Goal: Ask a question

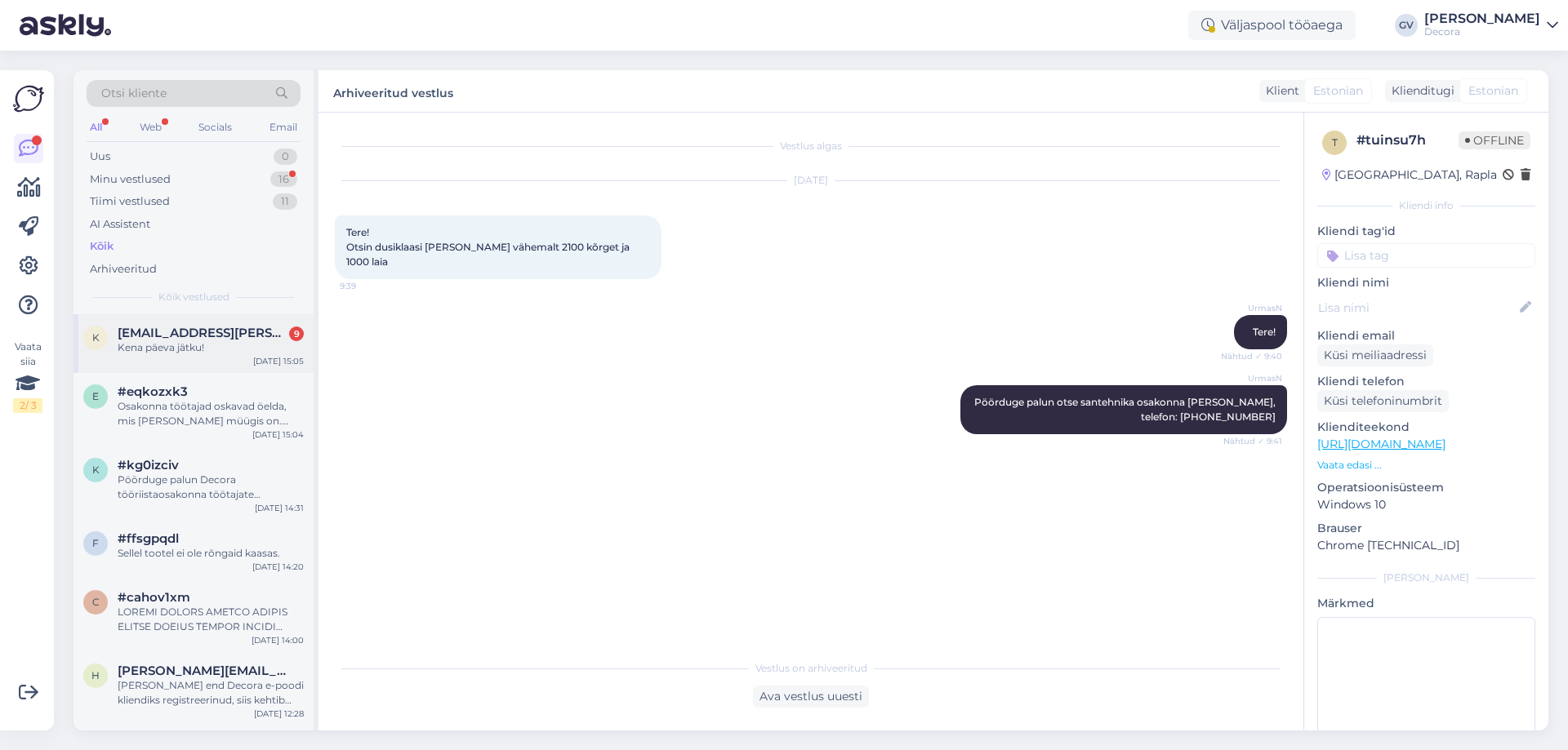
click at [187, 364] on div "k [EMAIL_ADDRESS][PERSON_NAME][DOMAIN_NAME] 9 Kena päeva jätku! [DATE] 15:05" at bounding box center [193, 344] width 240 height 59
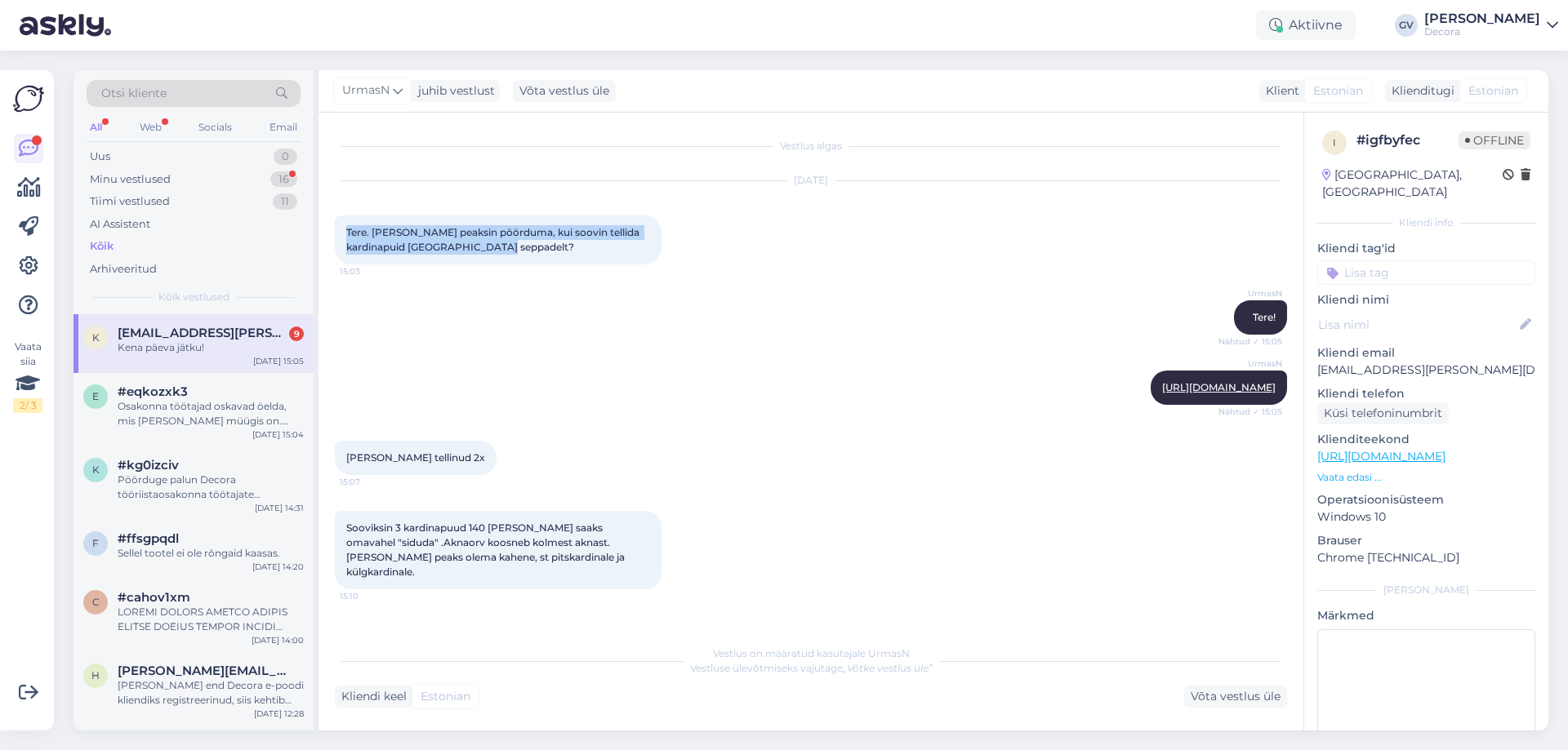
drag, startPoint x: 536, startPoint y: 248, endPoint x: 348, endPoint y: 229, distance: 189.0
click at [348, 229] on div "Tere. [PERSON_NAME] peaksin pöörduma, kui soovin tellida kardinapuid [GEOGRAPHI…" at bounding box center [497, 240] width 326 height 49
copy span "Tere. [PERSON_NAME] peaksin pöörduma, kui soovin tellida kardinapuid [GEOGRAPHI…"
click at [193, 414] on div "Osakonna töötajad oskavad öelda, mis [PERSON_NAME] müügis on. Telefon: [PHONE_N…" at bounding box center [211, 413] width 186 height 29
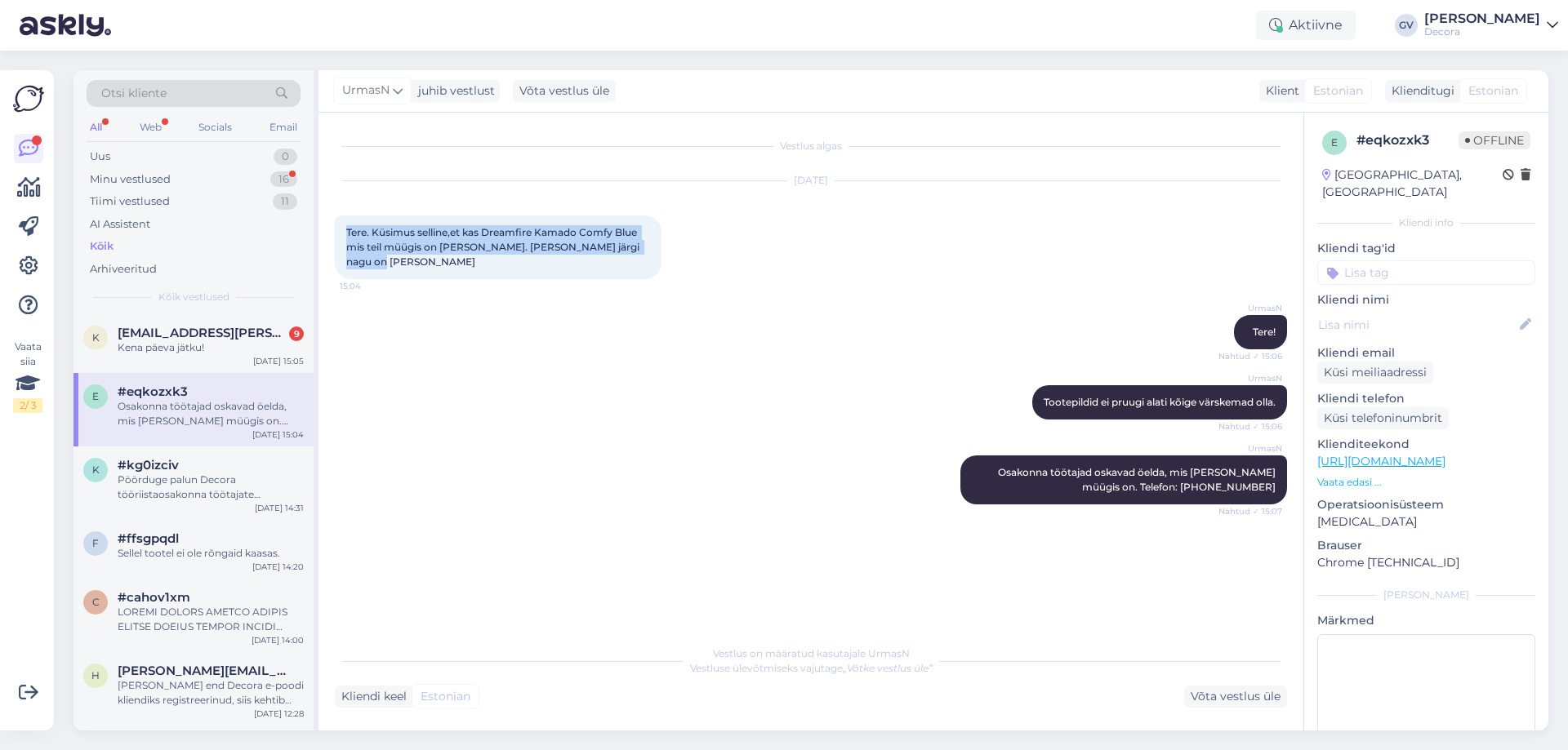
drag, startPoint x: 399, startPoint y: 256, endPoint x: 343, endPoint y: 227, distance: 63.1
click at [343, 227] on div "Tere. Küsimus selline,et kas Dreamfire Kamado Comfy Blue mis teil müügis on [PE…" at bounding box center [497, 247] width 326 height 64
copy span "Tere. Küsimus selline,et kas Dreamfire Kamado Comfy Blue mis teil müügis on [PE…"
click at [740, 436] on div "UrmasN Tootepildid ei pruugi alati kõige värskemad olla. Nähtud ✓ 15:06" at bounding box center [810, 402] width 952 height 70
click at [182, 495] on div "Pöörduge palun Decora tööriistaosakonna töötajate [PERSON_NAME], telefon: [PHON…" at bounding box center [211, 487] width 186 height 29
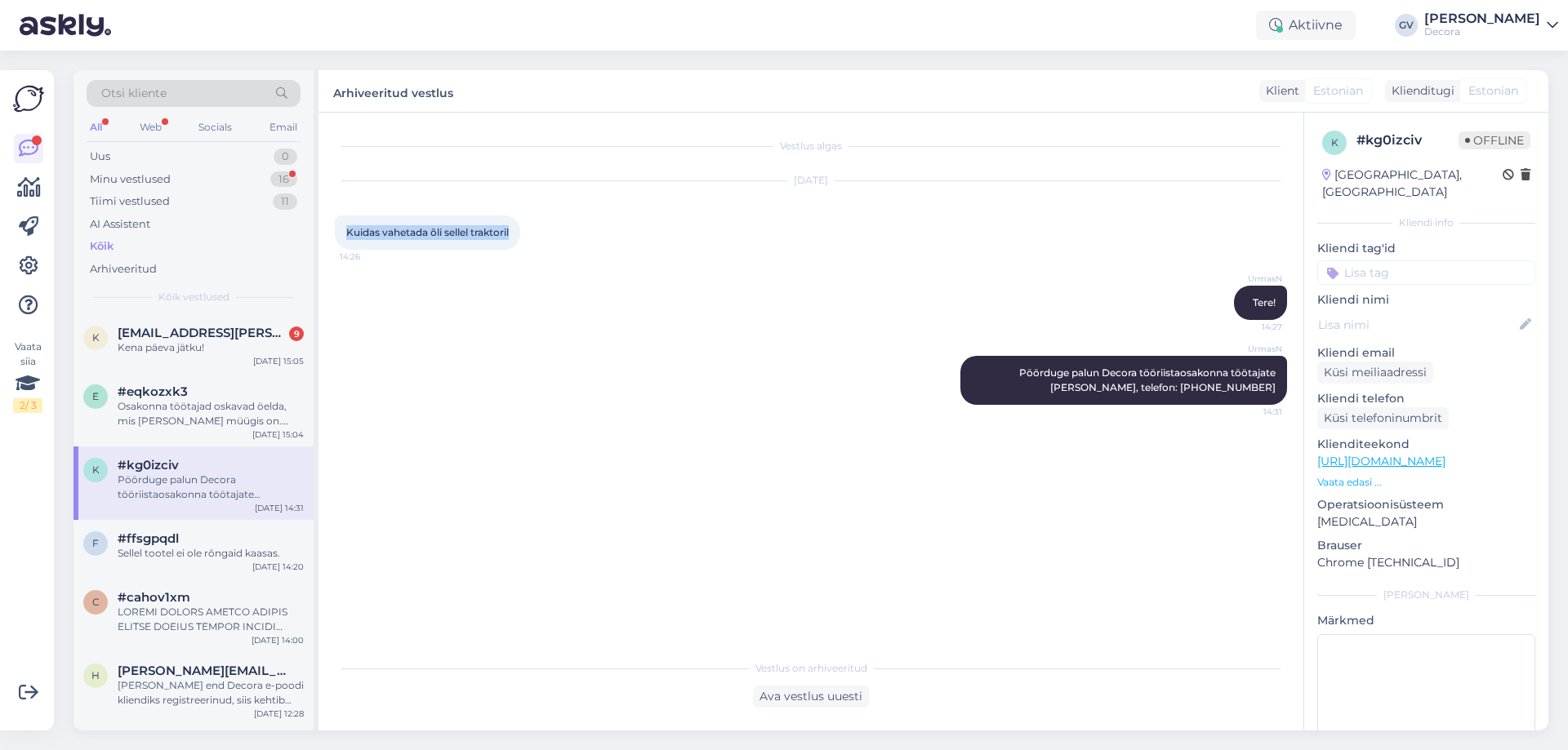
drag, startPoint x: 512, startPoint y: 230, endPoint x: 345, endPoint y: 226, distance: 167.0
click at [345, 226] on div "Kuidas vahetada õli sellel traktoril 14:26" at bounding box center [427, 233] width 185 height 34
copy span "Kuidas vahetada õli sellel traktoril"
click at [211, 574] on div "f #ffsgpqdl Sellel tootel ei ole rõngaid kaasas. [DATE] 14:20" at bounding box center [193, 549] width 240 height 59
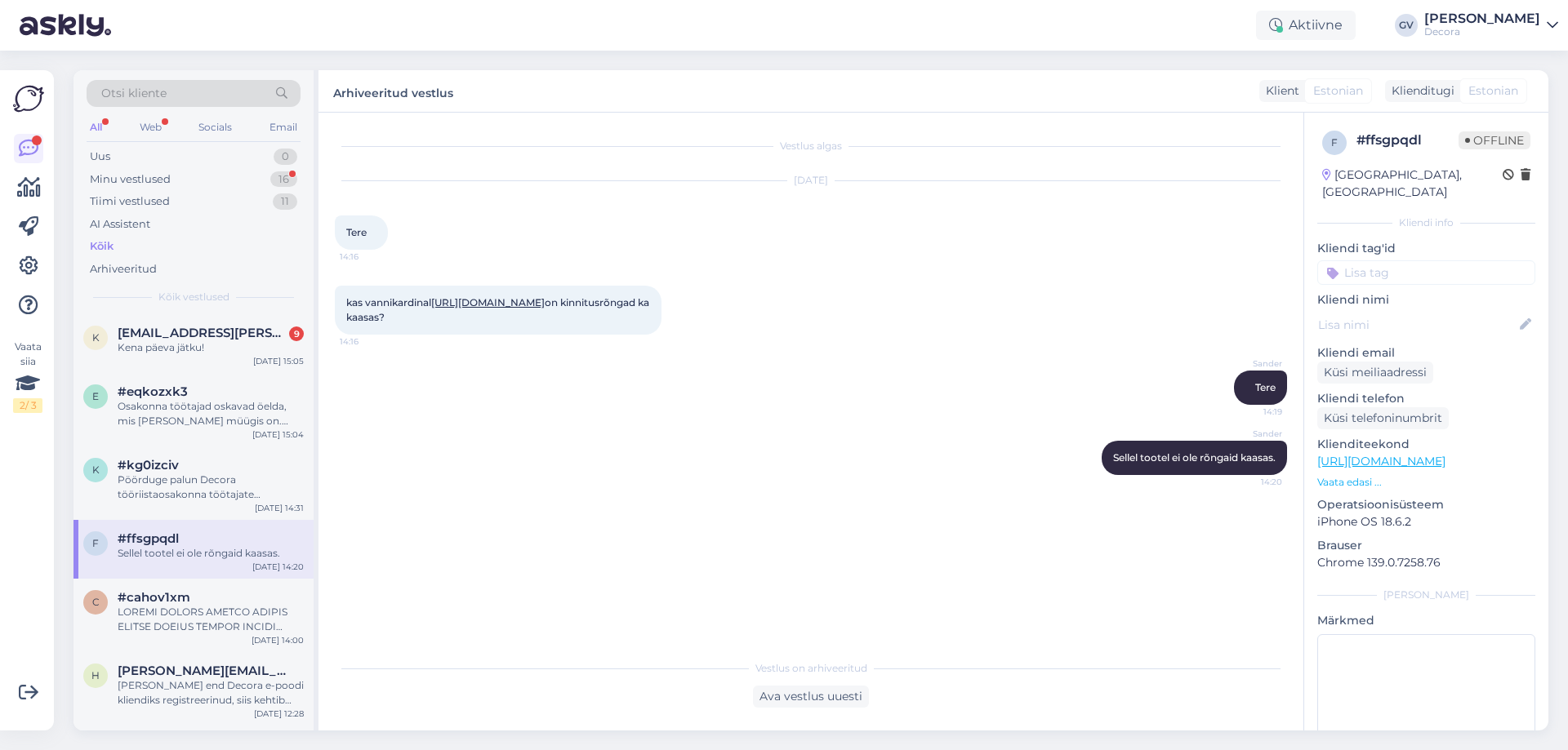
drag, startPoint x: 644, startPoint y: 332, endPoint x: 347, endPoint y: 300, distance: 298.7
click at [347, 300] on span "kas vannikardinal [URL][DOMAIN_NAME] on kinnitusrõngad ka kaasas?" at bounding box center [498, 310] width 305 height 27
copy span "kas vannikardinal [URL][DOMAIN_NAME] on kinnitusrõngad ka kaasas?"
click at [828, 350] on div "kas vannikardinal [URL][DOMAIN_NAME] on kinnitusrõngad ka kaasas? 14:16" at bounding box center [810, 310] width 952 height 85
click at [172, 608] on div at bounding box center [211, 619] width 186 height 29
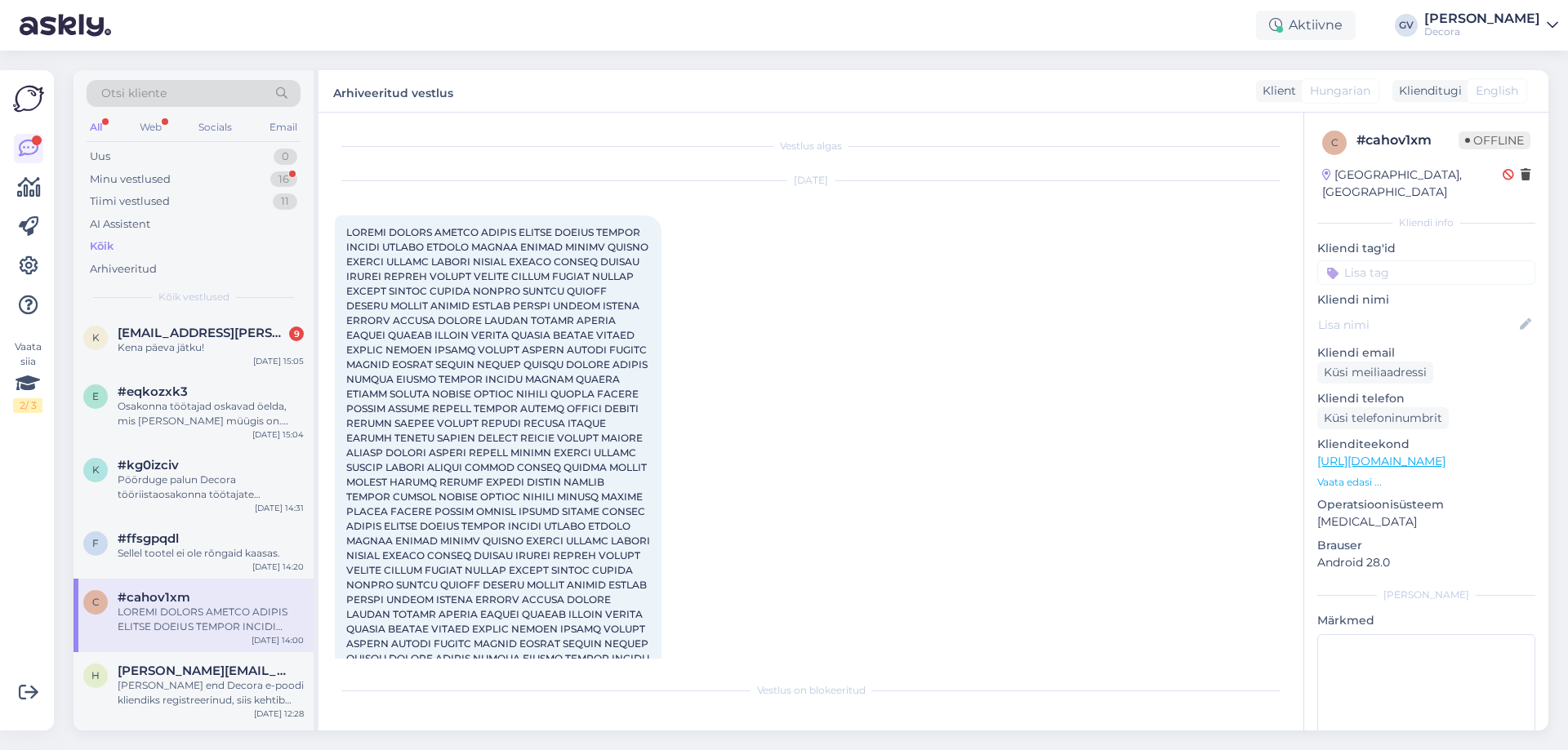
drag, startPoint x: 450, startPoint y: 490, endPoint x: 347, endPoint y: 234, distance: 275.9
click at [347, 234] on div "Vestlus algas [DATE] 13:57 14:00" at bounding box center [818, 394] width 967 height 529
copy div "LOREMI DOLORS AMETCO ADIPIS ELITSE DOEIUS TEMPOR INCIDI UTLABO ETDOLO MAGNAA EN…"
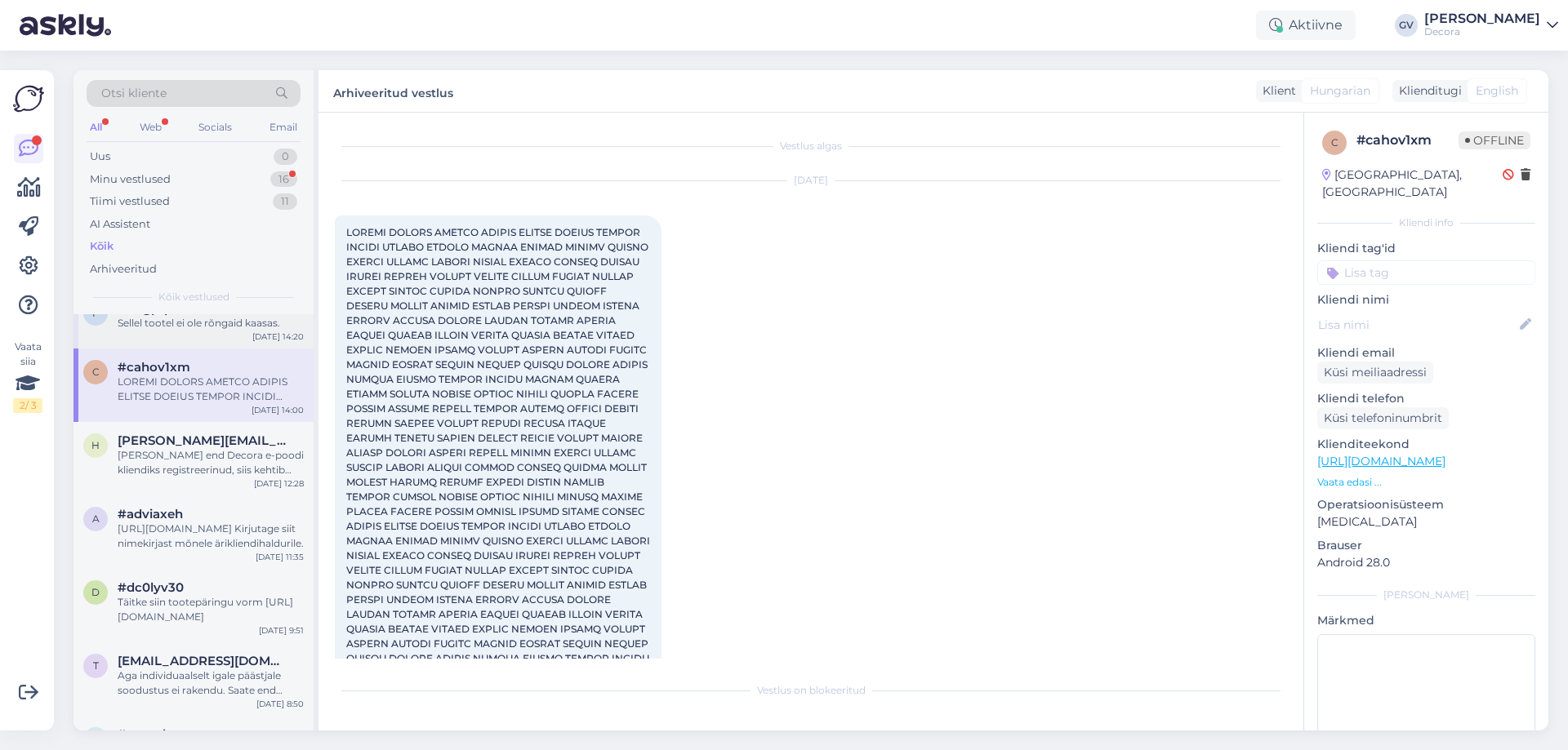
scroll to position [245, 0]
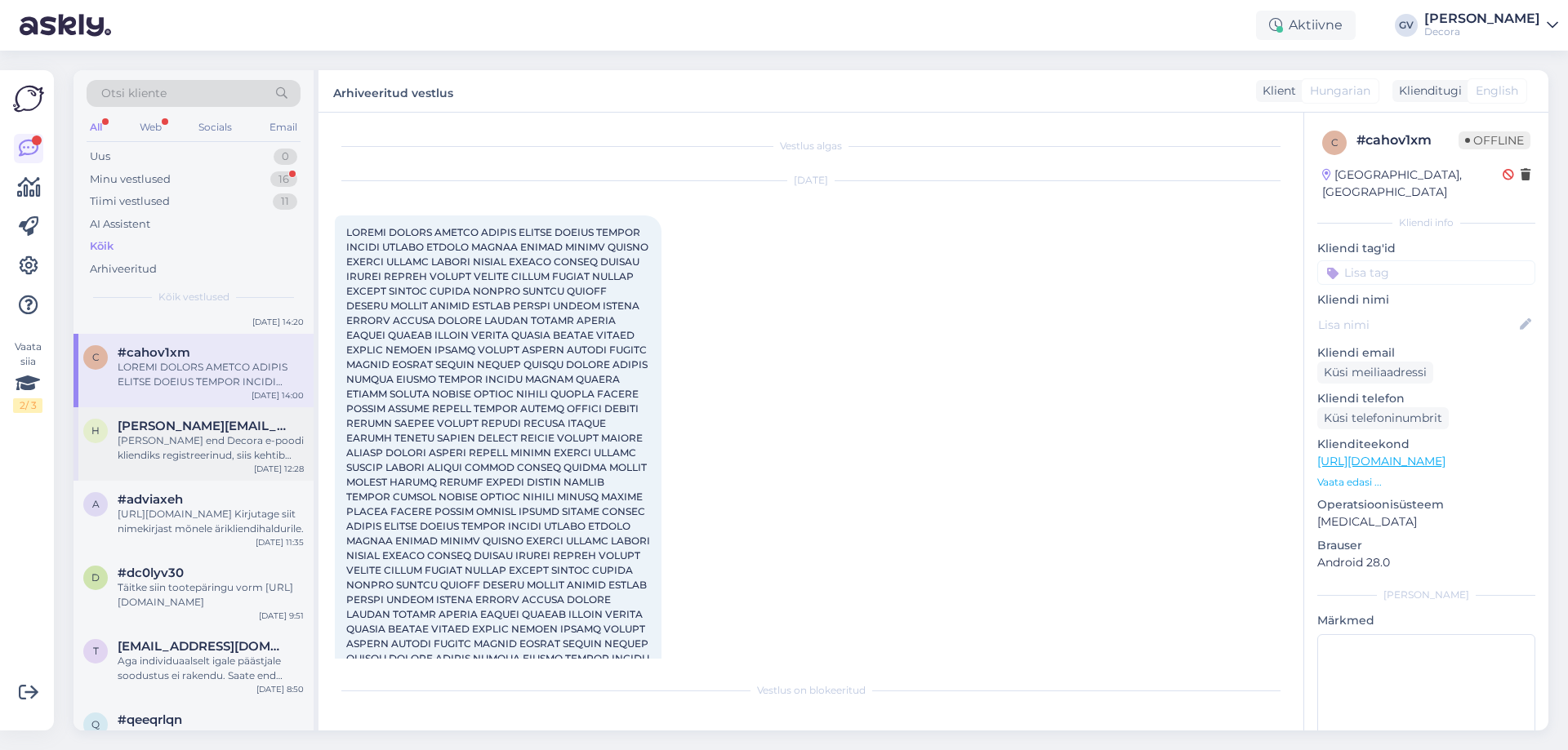
click at [166, 452] on div "[PERSON_NAME] end Decora e-poodi kliendiks registreerinud, siis kehtib tavahinn…" at bounding box center [211, 448] width 186 height 29
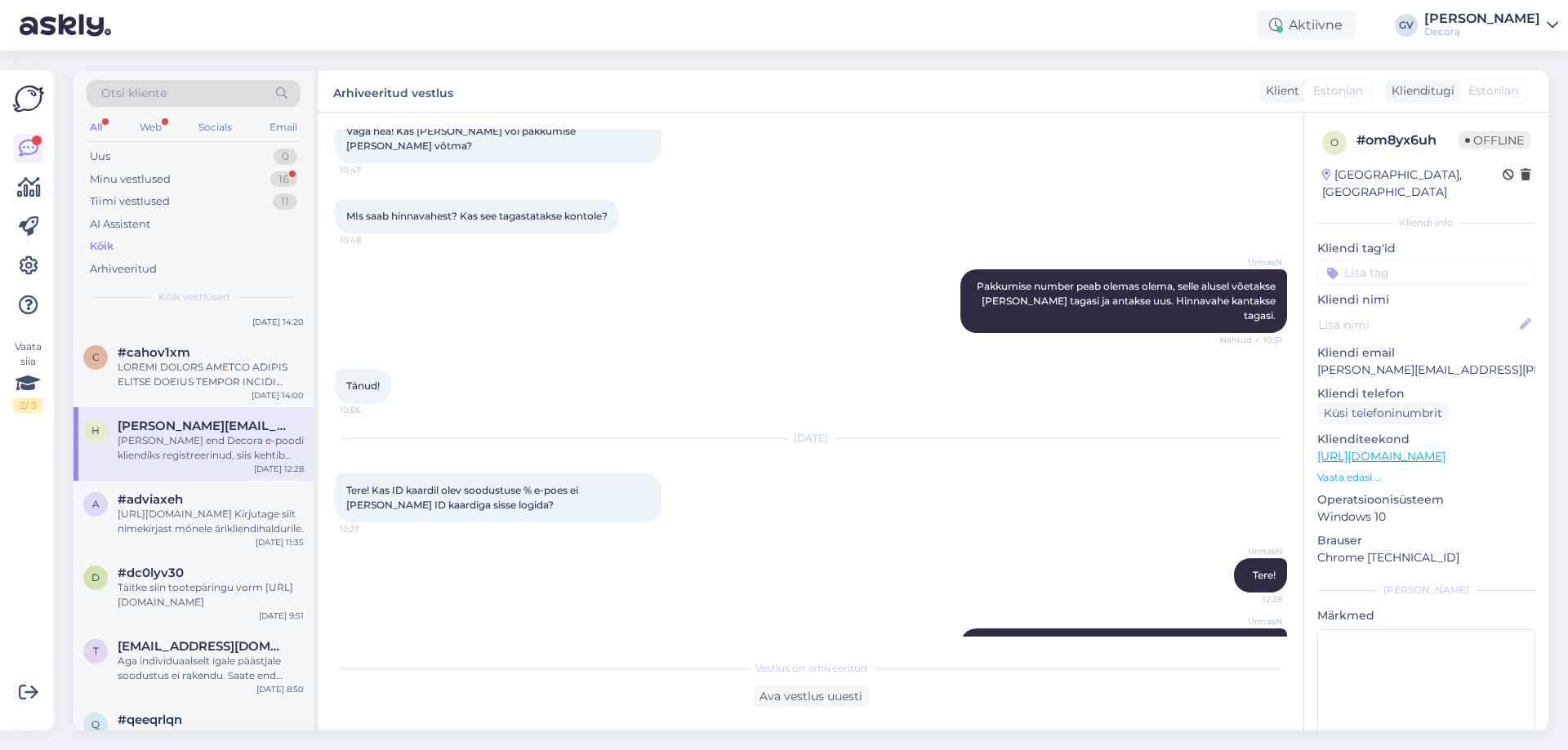
scroll to position [1203, 0]
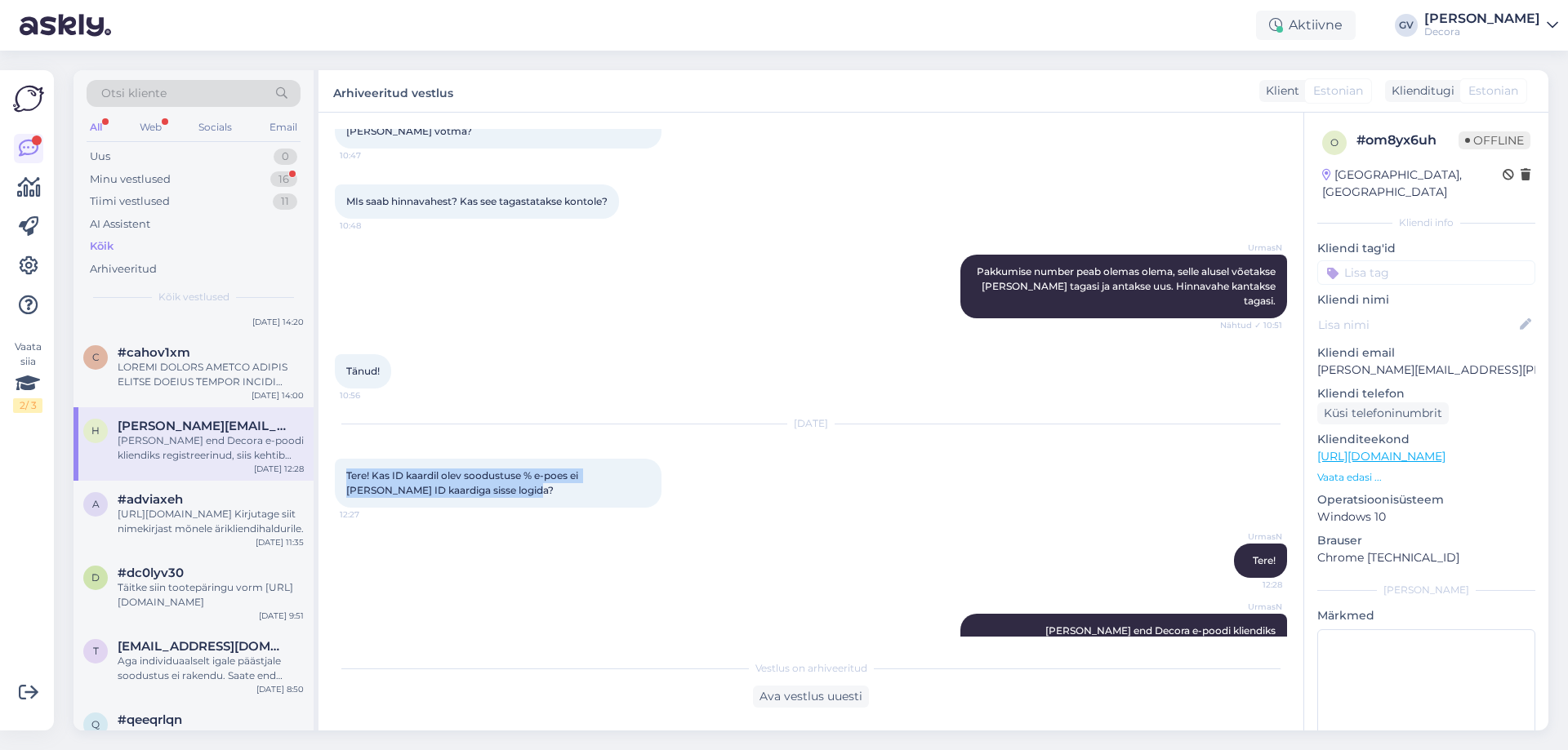
drag, startPoint x: 492, startPoint y: 443, endPoint x: 347, endPoint y: 435, distance: 145.2
click at [347, 459] on div "Tere! Kas ID kaardil olev soodustuse % e-poes ei [PERSON_NAME] ID kaardiga siss…" at bounding box center [497, 484] width 326 height 49
copy span "Tere! Kas ID kaardil olev soodustuse % e-poes ei [PERSON_NAME] ID kaardiga siss…"
click at [783, 445] on div "[DATE] Tere! Kas ID kaardil olev soodustuse % e-poes ei [PERSON_NAME] ID kaardi…" at bounding box center [810, 466] width 952 height 119
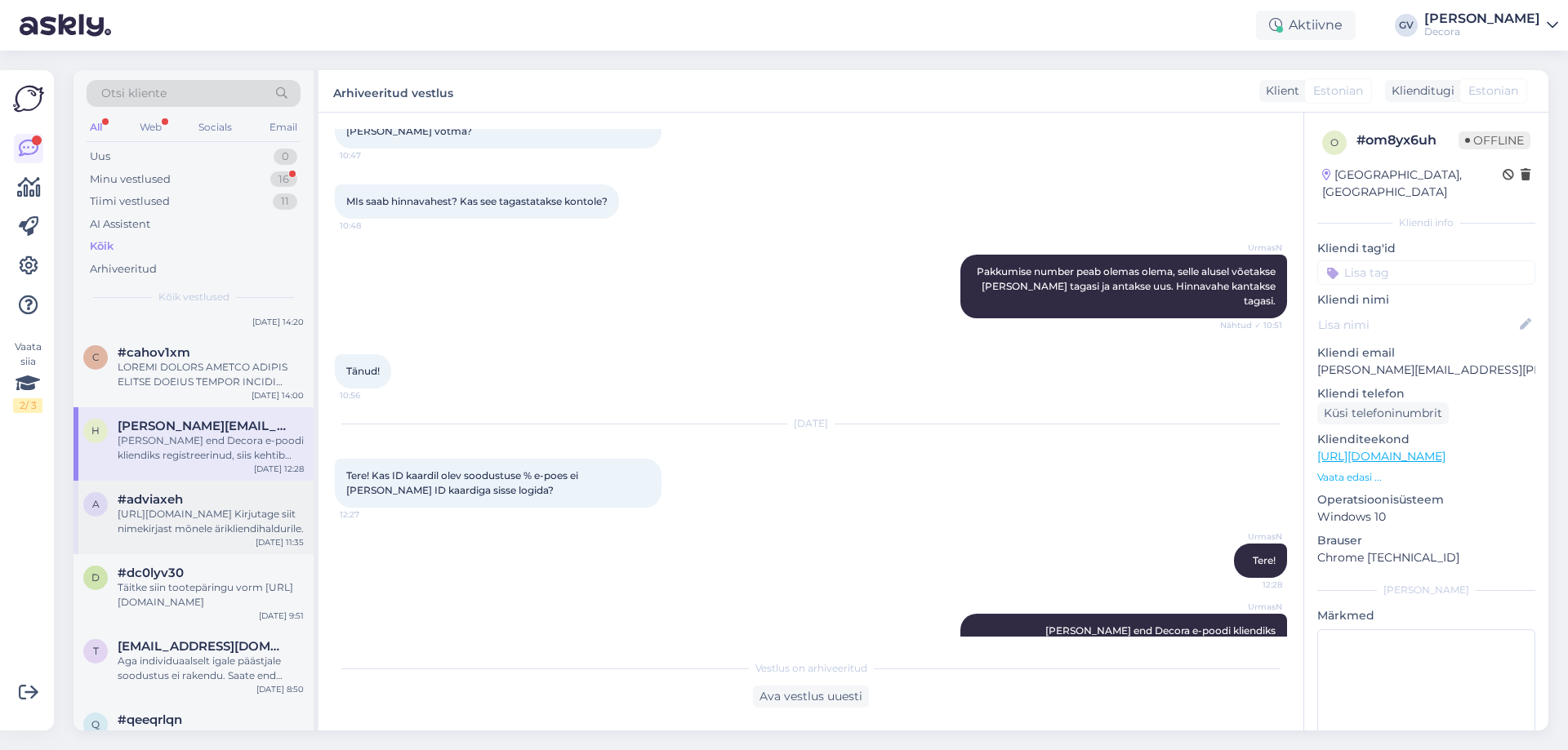
click at [140, 503] on span "#adviaxeh" at bounding box center [150, 499] width 66 height 14
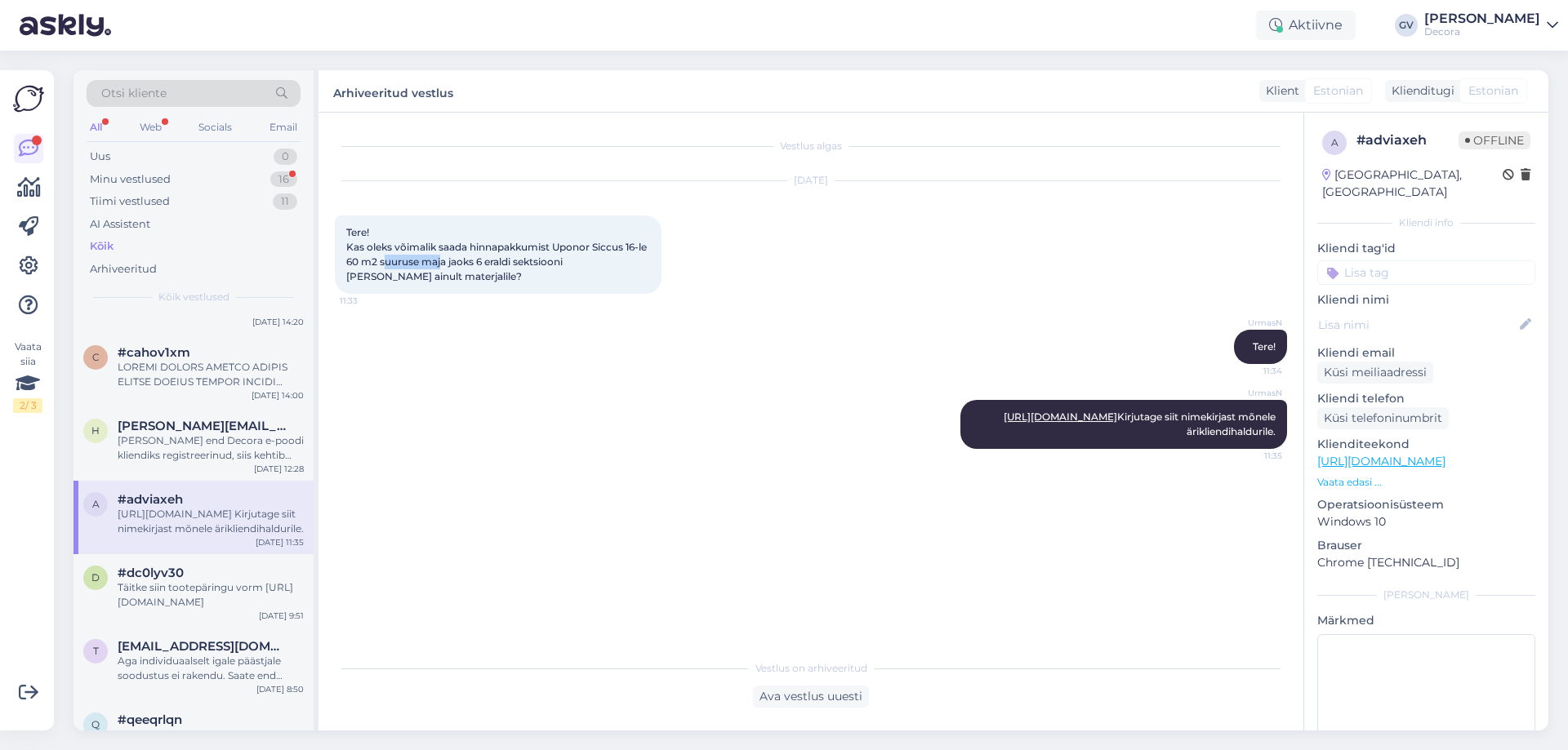
drag, startPoint x: 447, startPoint y: 268, endPoint x: 396, endPoint y: 255, distance: 52.6
click at [396, 255] on div "Tere! Kas oleks võimalik saada hinnapakkumist Uponor Siccus 16-le 60 m2 suuruse…" at bounding box center [497, 255] width 326 height 78
click at [432, 286] on div "Tere! Kas oleks võimalik saada hinnapakkumist Uponor Siccus 16-le 60 m2 suuruse…" at bounding box center [497, 255] width 326 height 78
drag, startPoint x: 456, startPoint y: 274, endPoint x: 342, endPoint y: 234, distance: 120.8
click at [342, 234] on div "Tere! Kas oleks võimalik saada hinnapakkumist Uponor Siccus 16-le 60 m2 suuruse…" at bounding box center [497, 255] width 326 height 78
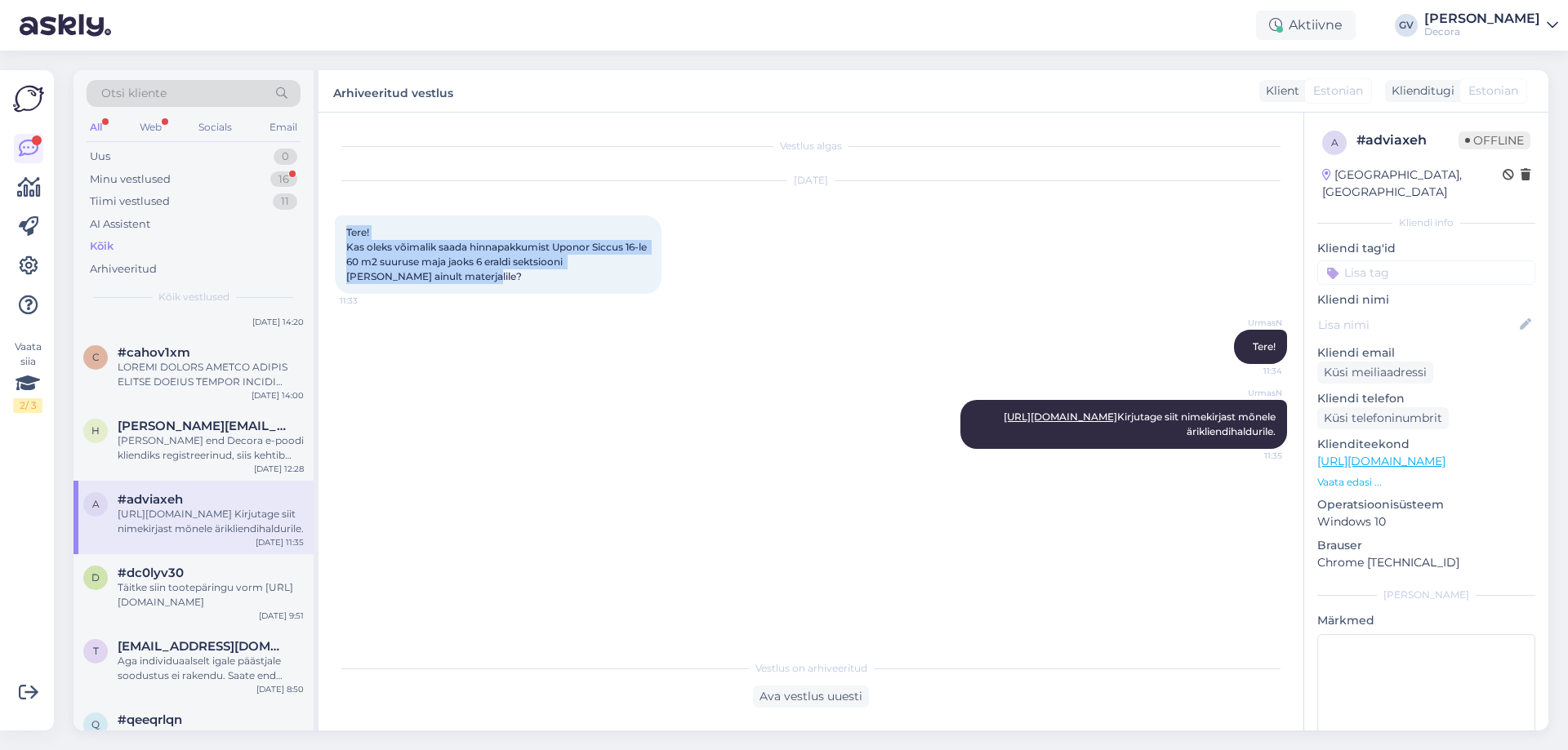
copy span "Tere! Kas oleks võimalik saada hinnapakkumist Uponor Siccus 16-le 60 m2 suuruse…"
click at [187, 574] on div "#dc0lyv30" at bounding box center [211, 572] width 186 height 14
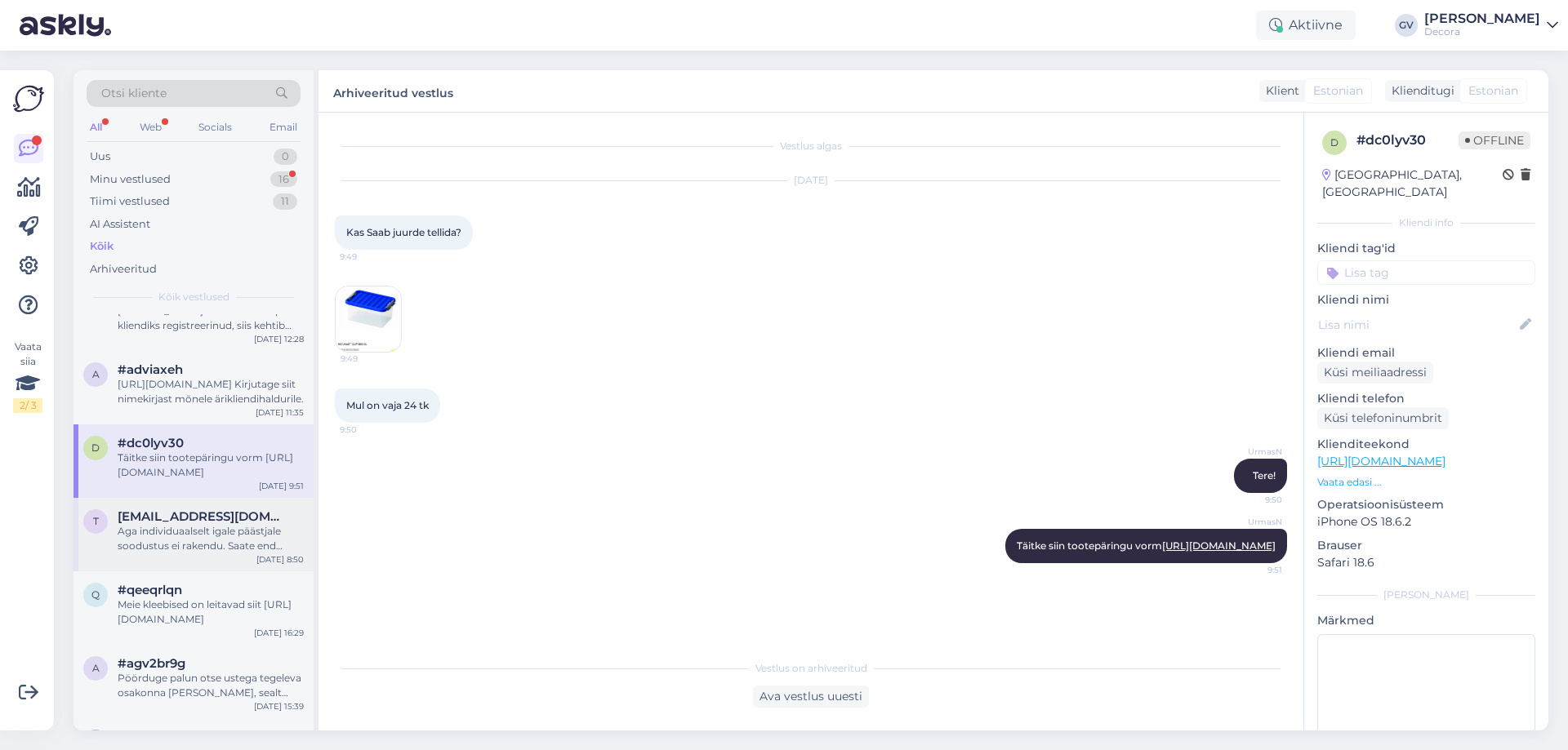
scroll to position [408, 0]
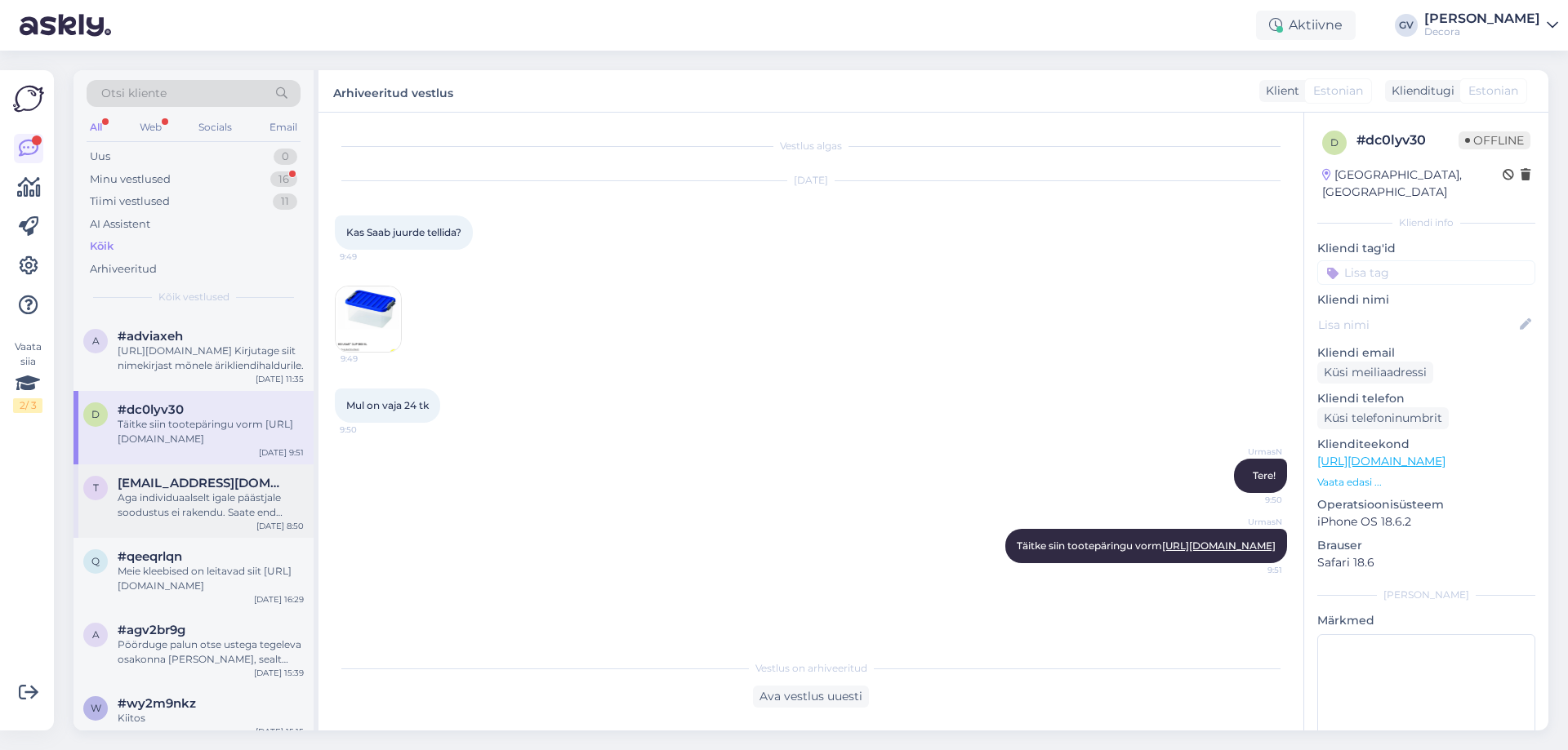
click at [199, 506] on div "Aga individuaalselt igale päästjale soodustus ei rakendu. Saate end [PERSON_NAM…" at bounding box center [211, 505] width 186 height 29
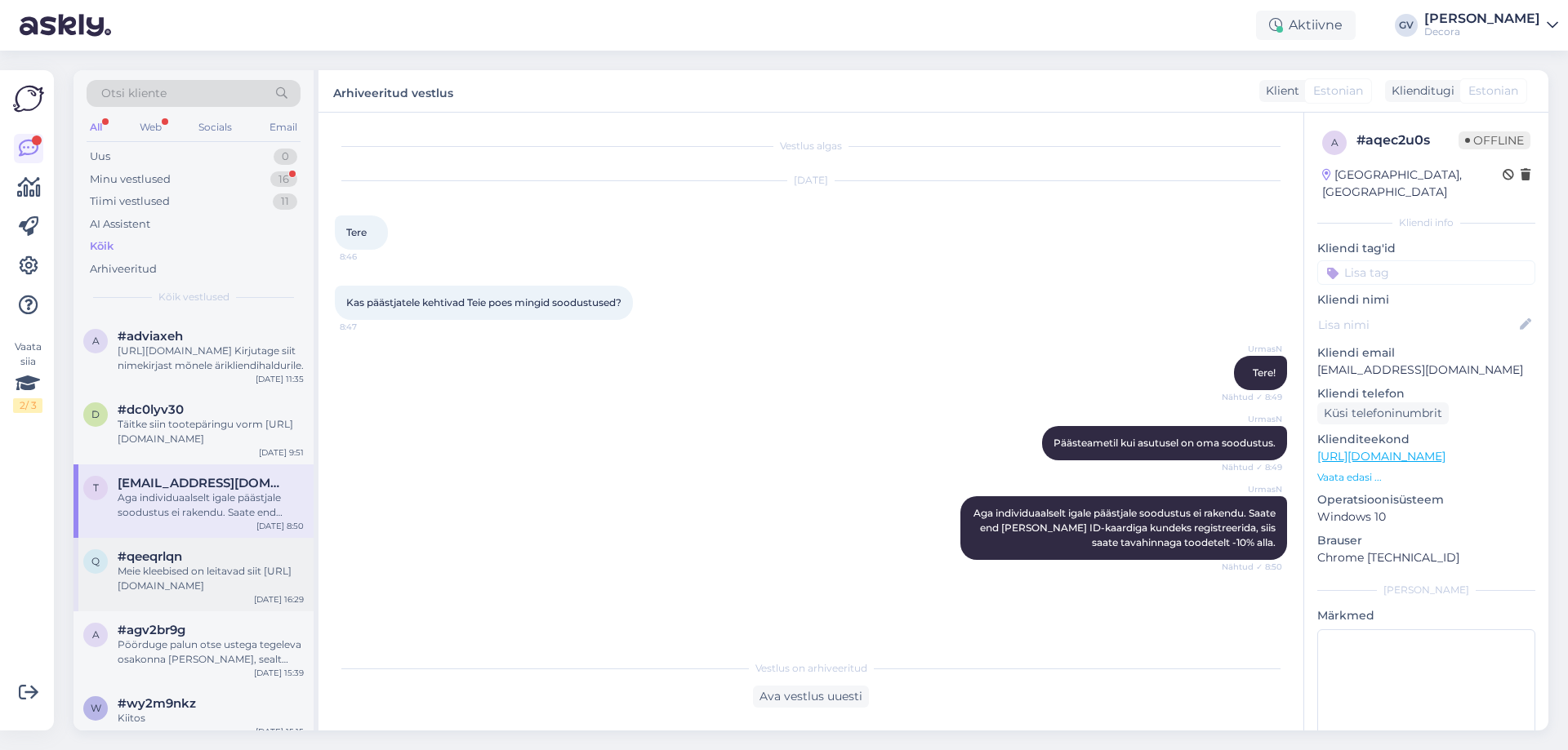
click at [170, 560] on span "#qeeqrlqn" at bounding box center [150, 556] width 65 height 14
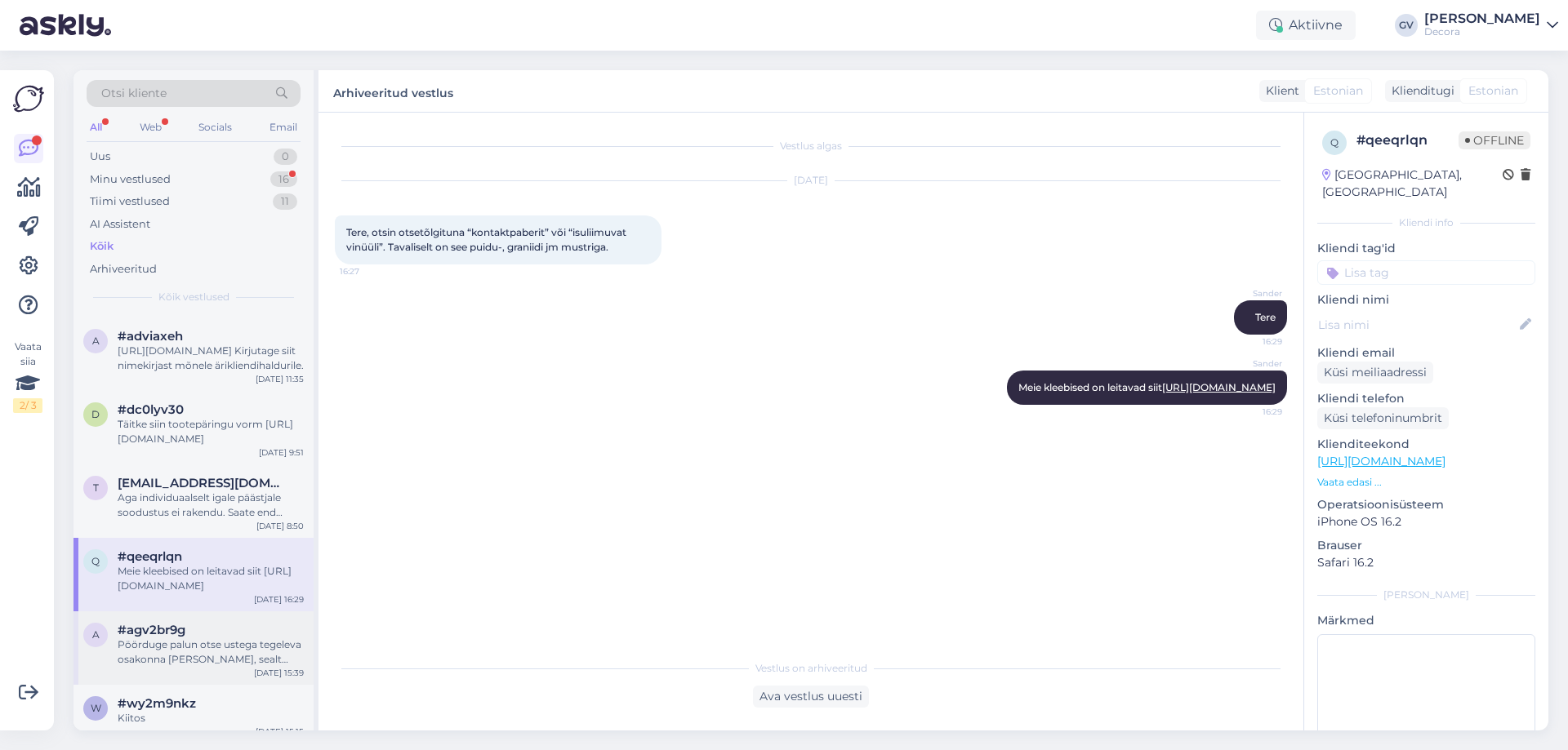
click at [197, 626] on div "#agv2br9g" at bounding box center [211, 629] width 186 height 14
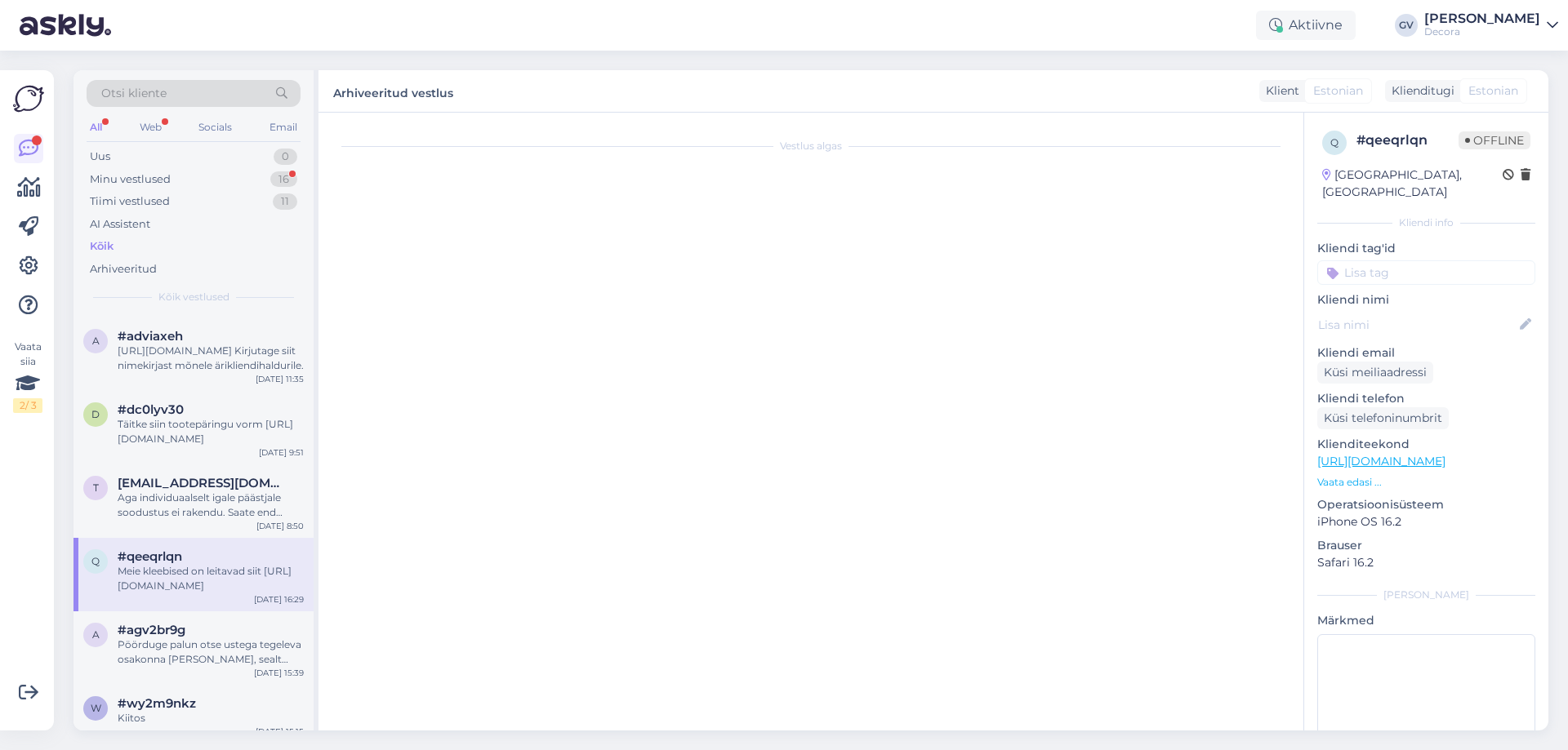
scroll to position [141, 0]
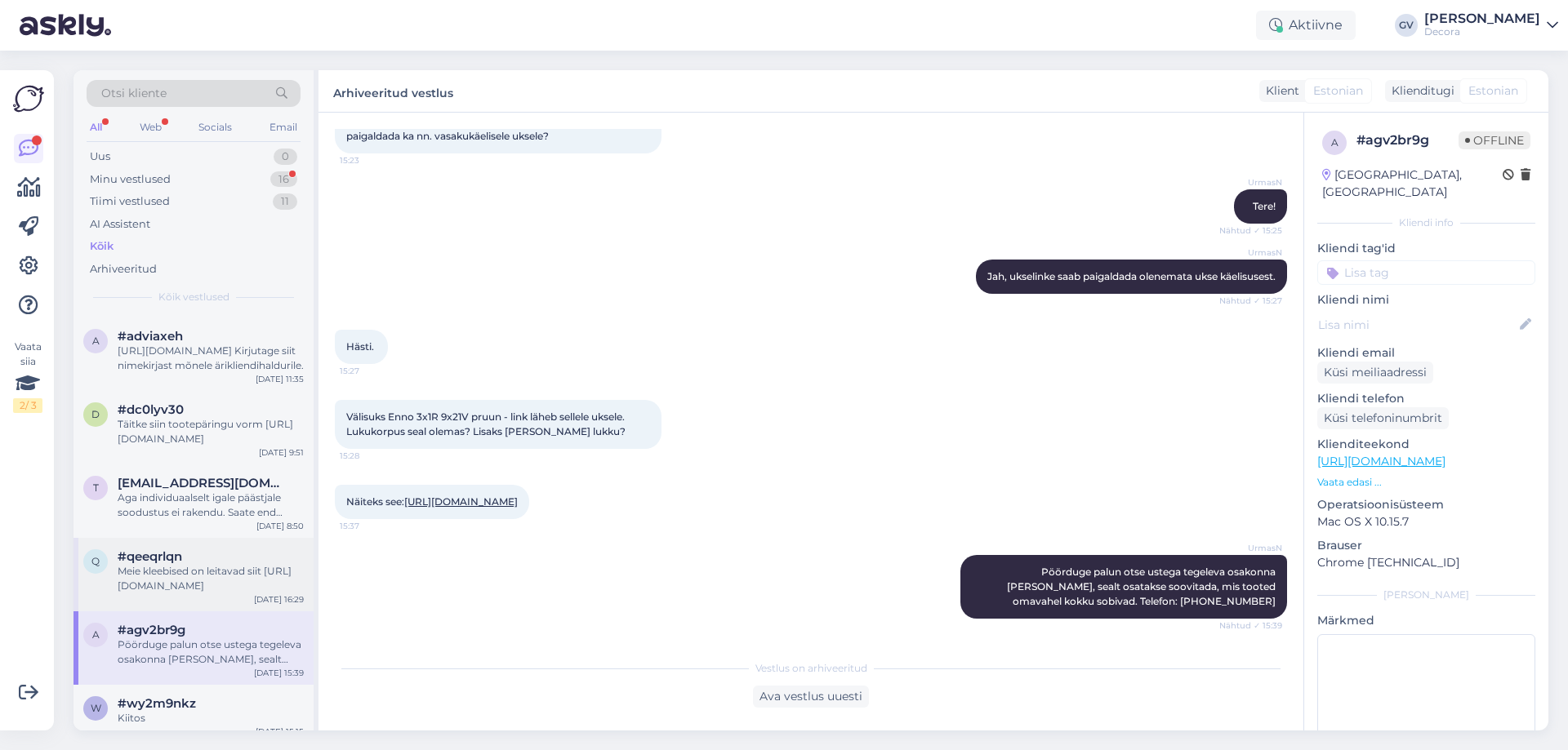
click at [191, 545] on div "q #qeeqrlqn Meie kleebised on leitavad siit [URL][DOMAIN_NAME] [DATE] 16:29" at bounding box center [193, 574] width 240 height 73
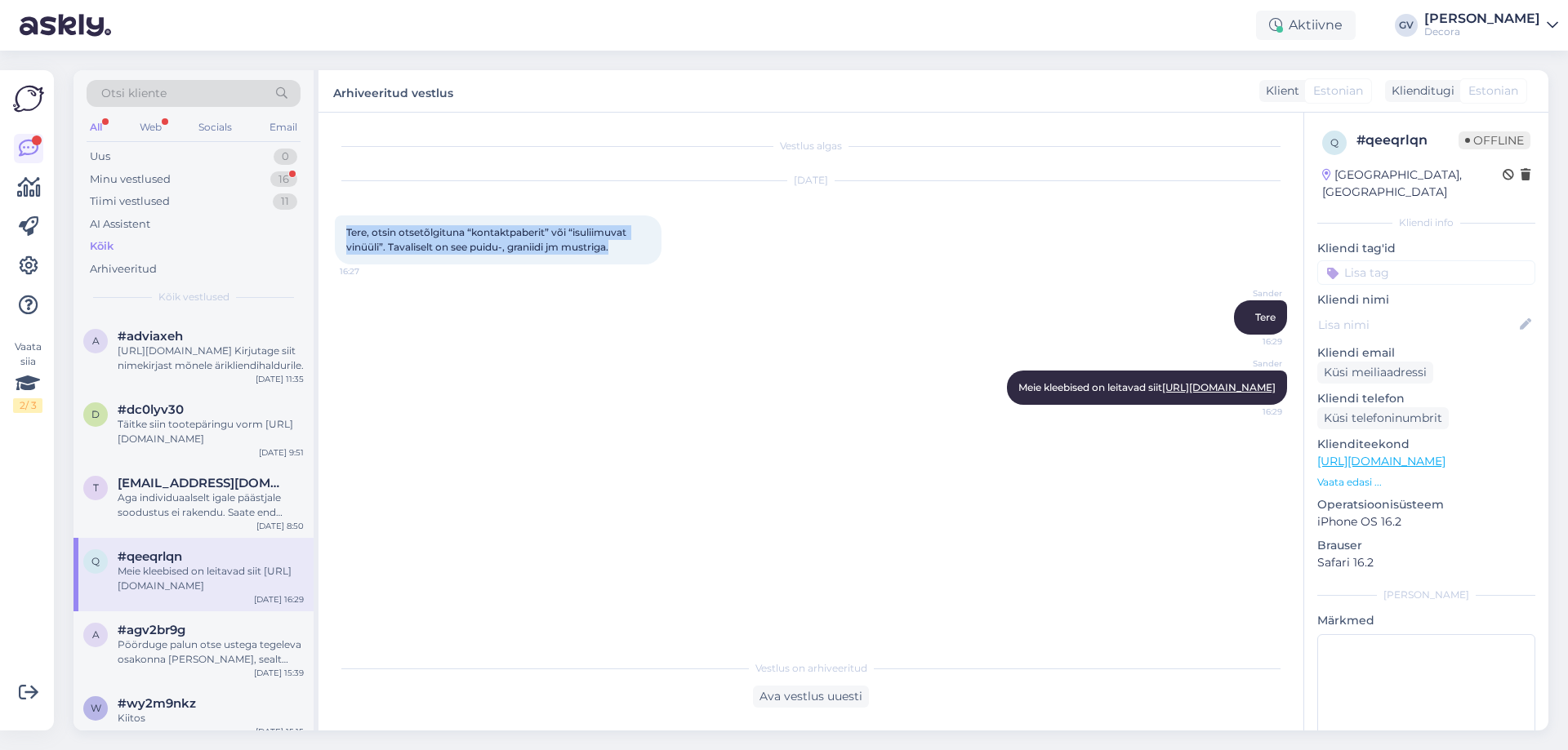
drag, startPoint x: 627, startPoint y: 246, endPoint x: 346, endPoint y: 234, distance: 281.3
click at [346, 234] on div "Tere, otsin otsetõlgituna “kontaktpaberit” või “isuliimuvat vinüüli”. Tavalisel…" at bounding box center [497, 240] width 326 height 49
copy span "Tere, otsin otsetõlgituna “kontaktpaberit” või “isuliimuvat vinüüli”. Tavalisel…"
click at [1179, 394] on link "[URL][DOMAIN_NAME]" at bounding box center [1218, 387] width 113 height 12
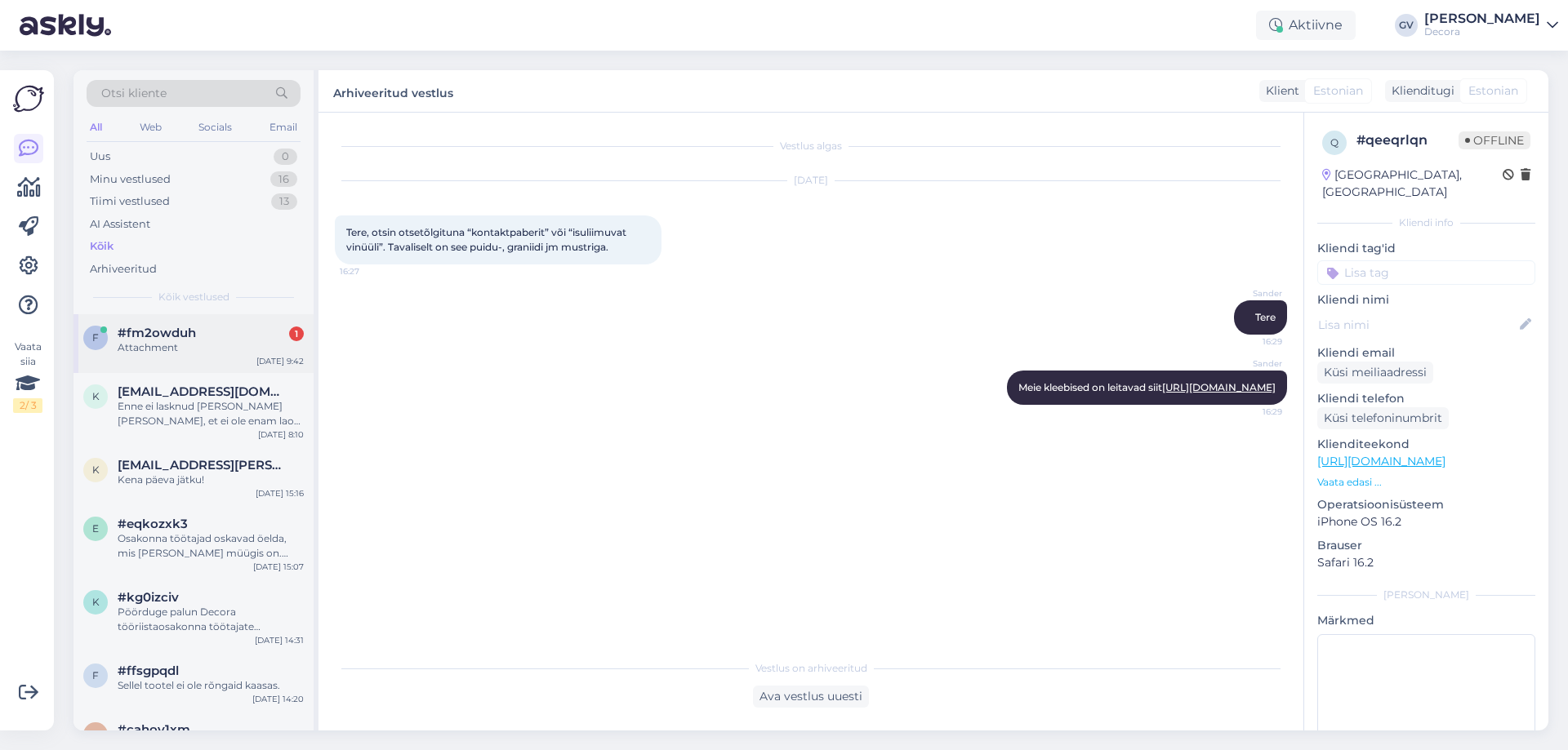
click at [201, 337] on div "#fm2owduh 1" at bounding box center [211, 333] width 186 height 14
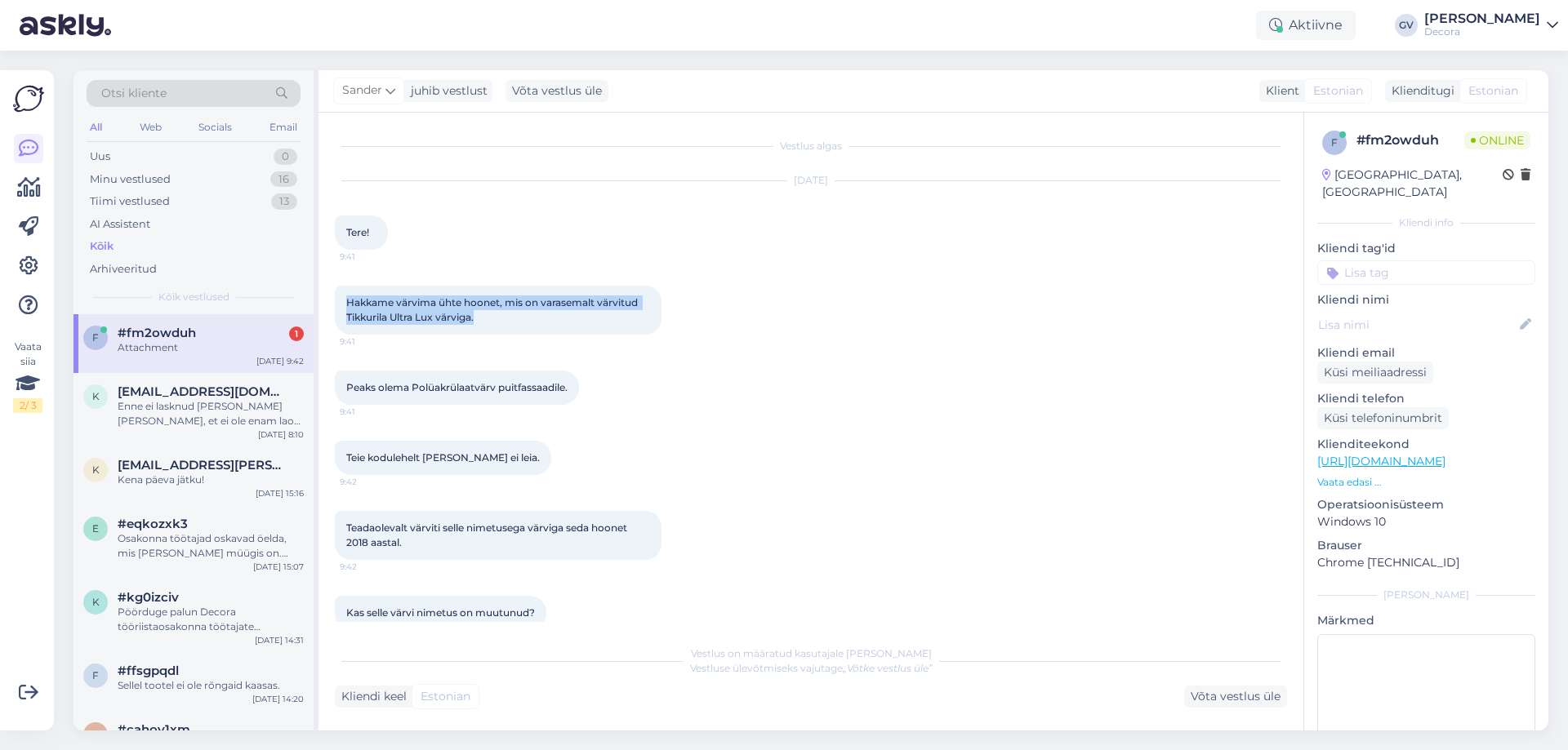
drag, startPoint x: 347, startPoint y: 299, endPoint x: 523, endPoint y: 345, distance: 181.9
click at [523, 345] on div "Hakkame värvima ühte hoonet, mis on varasemalt värvitud Tikkurila Ultra Lux vär…" at bounding box center [810, 310] width 952 height 85
copy span "Hakkame värvima ühte hoonet, mis on varasemalt värvitud Tikkurila Ultra Lux vär…"
drag, startPoint x: 571, startPoint y: 388, endPoint x: 345, endPoint y: 385, distance: 226.0
click at [345, 385] on div "Peaks olema Polüakrülaatvärv puitfassaadile. 9:41" at bounding box center [456, 388] width 244 height 34
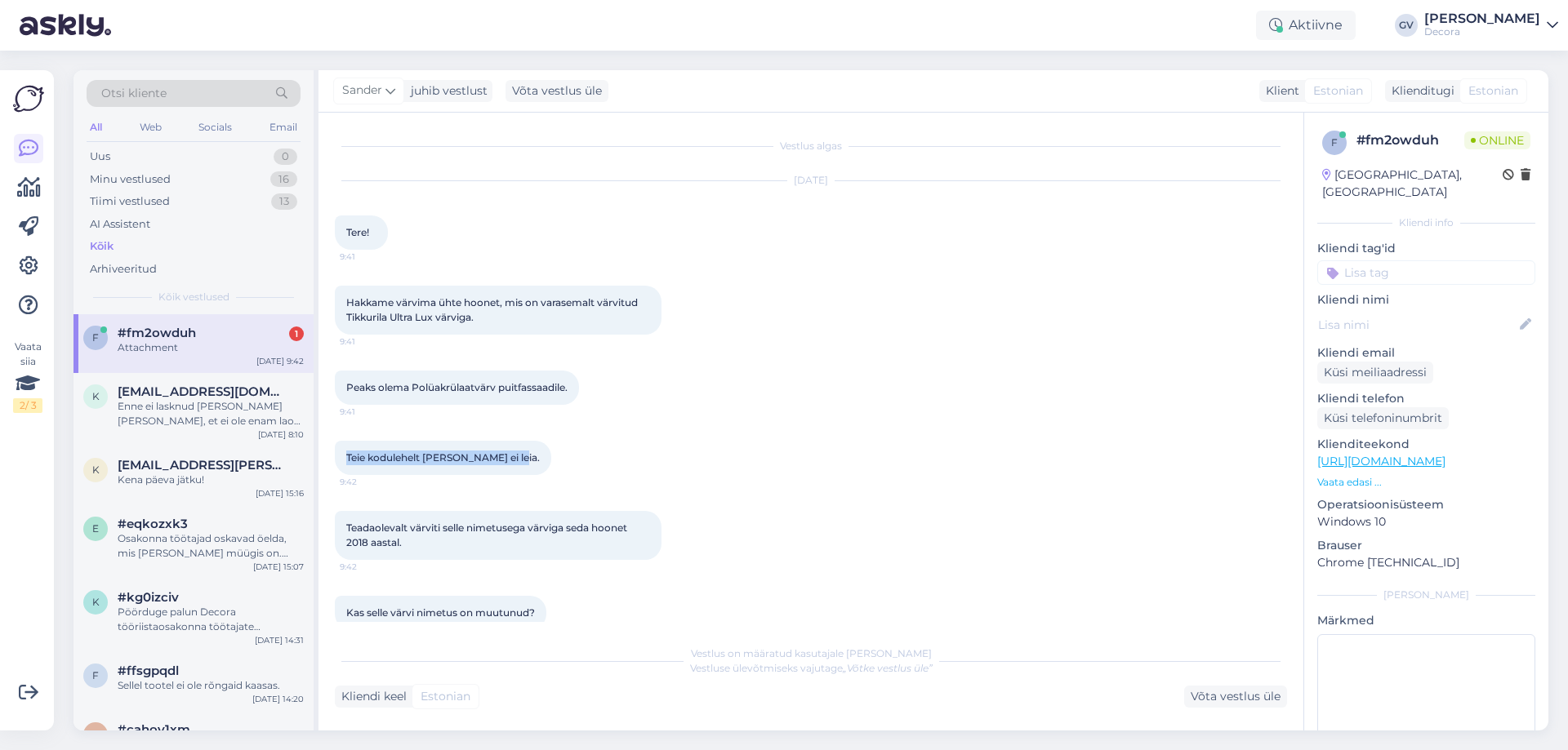
drag, startPoint x: 507, startPoint y: 455, endPoint x: 346, endPoint y: 459, distance: 161.0
click at [346, 459] on span "Teie kodulehelt [PERSON_NAME] ei leia." at bounding box center [442, 457] width 193 height 12
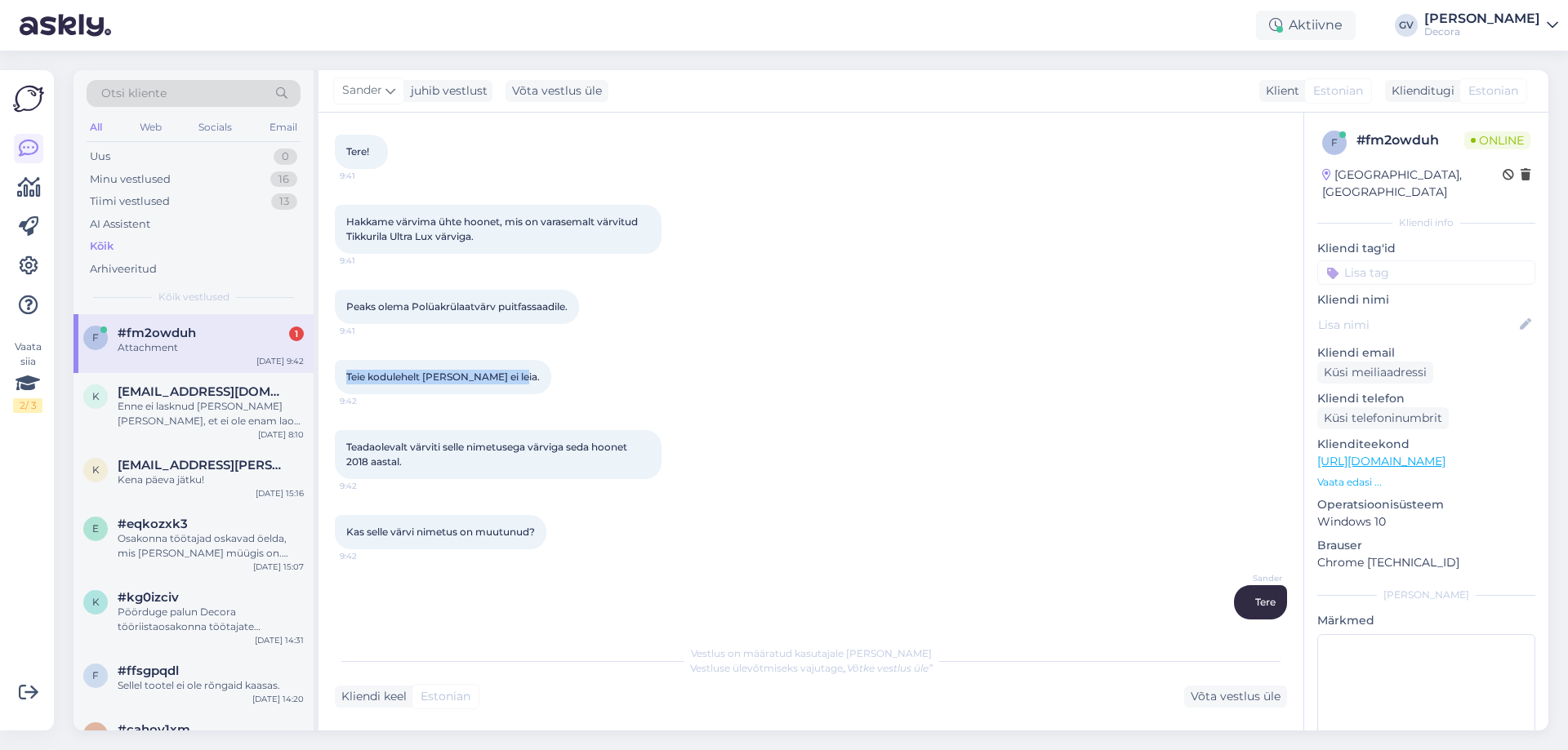
scroll to position [266, 0]
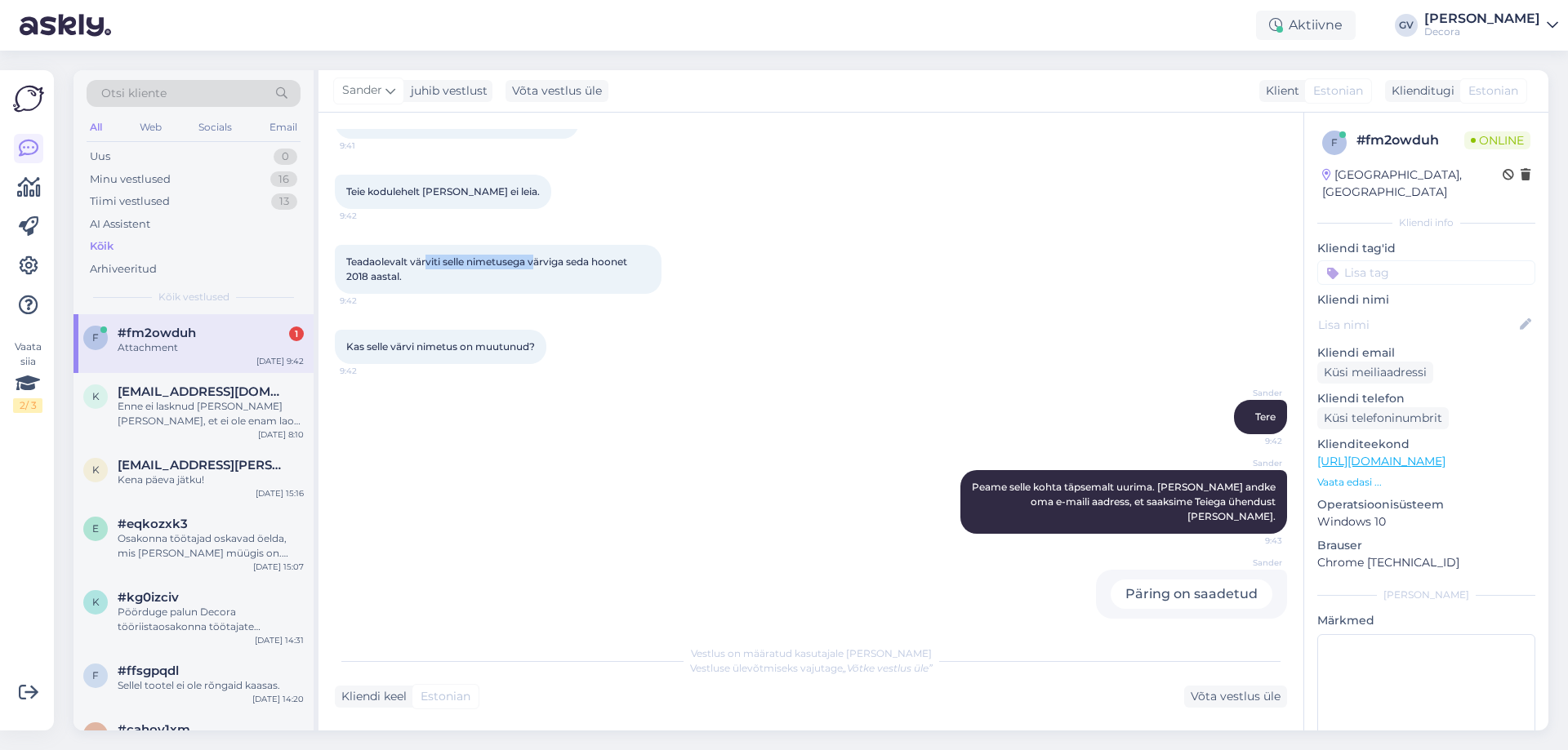
drag, startPoint x: 436, startPoint y: 257, endPoint x: 534, endPoint y: 262, distance: 98.1
click at [534, 262] on span "Teadaolevalt värviti selle nimetusega värviga seda hoonet 2018 aastal." at bounding box center [488, 269] width 283 height 27
click at [577, 262] on span "Teadaolevalt värviti selle nimetusega värviga seda hoonet 2018 aastal." at bounding box center [488, 269] width 283 height 27
drag, startPoint x: 391, startPoint y: 343, endPoint x: 461, endPoint y: 334, distance: 70.6
click at [456, 334] on div "Kas selle värvi nimetus on muutunud? 9:42" at bounding box center [440, 347] width 211 height 34
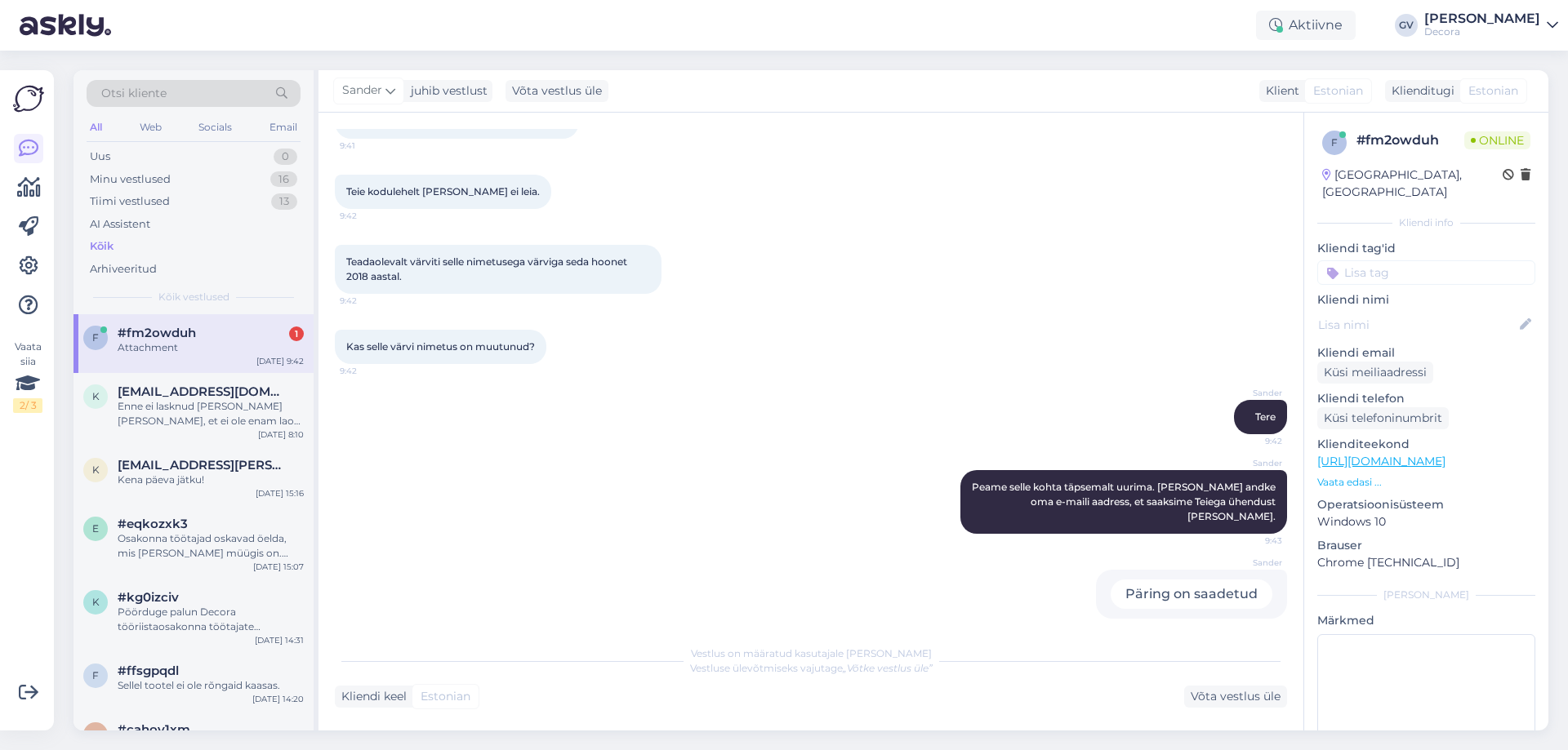
click at [479, 337] on div "Kas selle värvi nimetus on muutunud? 9:42" at bounding box center [440, 347] width 211 height 34
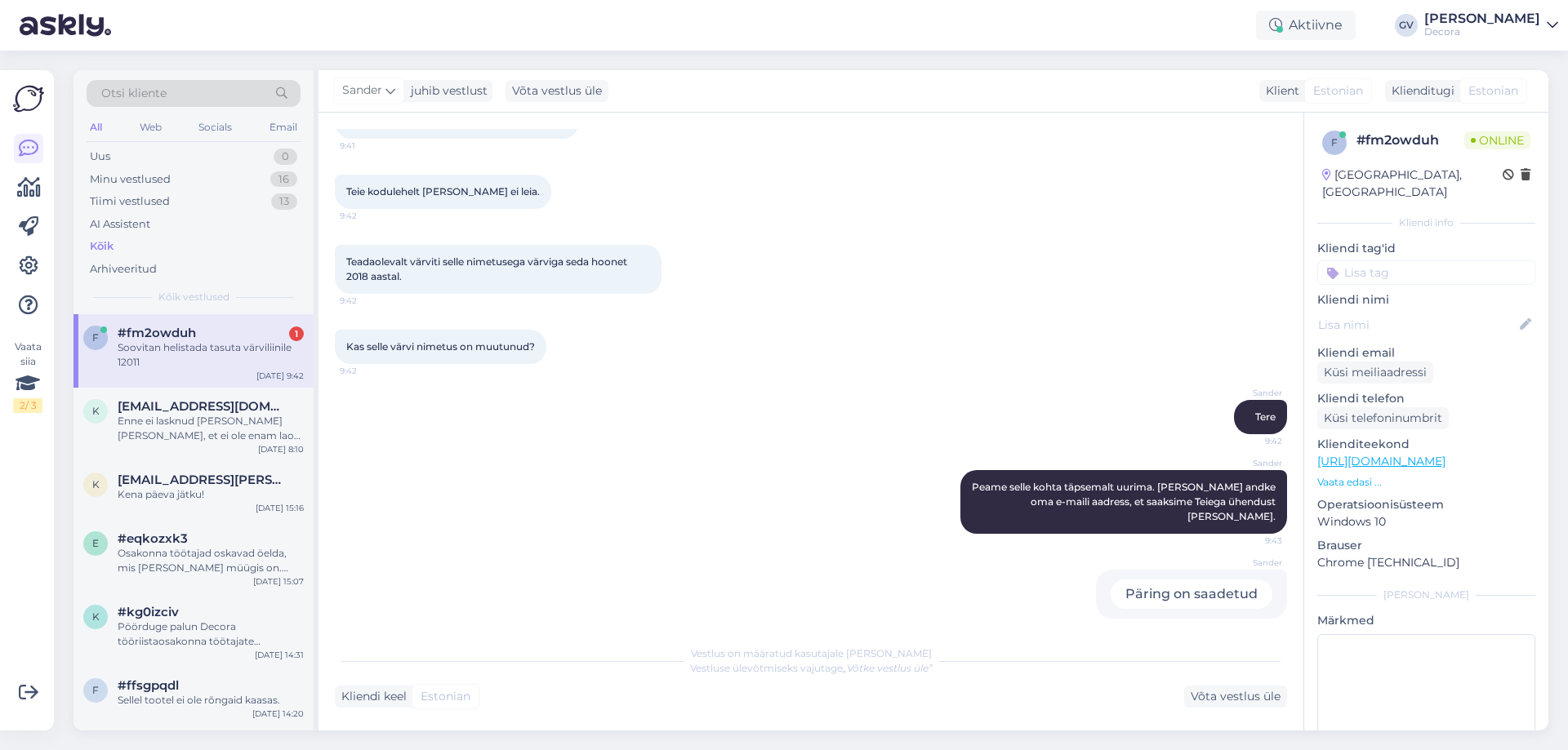
scroll to position [421, 0]
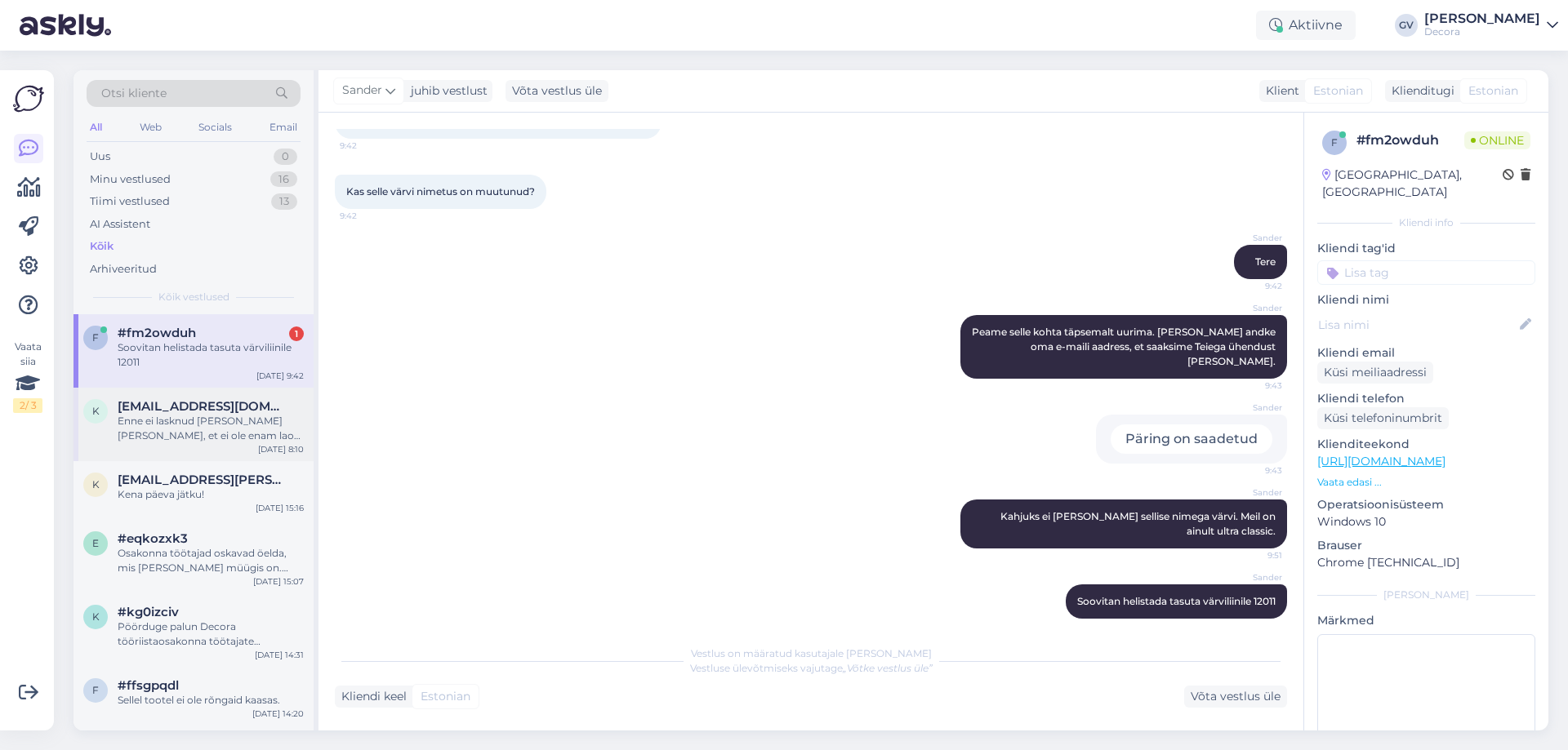
click at [200, 424] on div "Enne ei lasknud [PERSON_NAME] [PERSON_NAME], et ei ole enam laos. Nüüd [PERSON_…" at bounding box center [211, 428] width 186 height 29
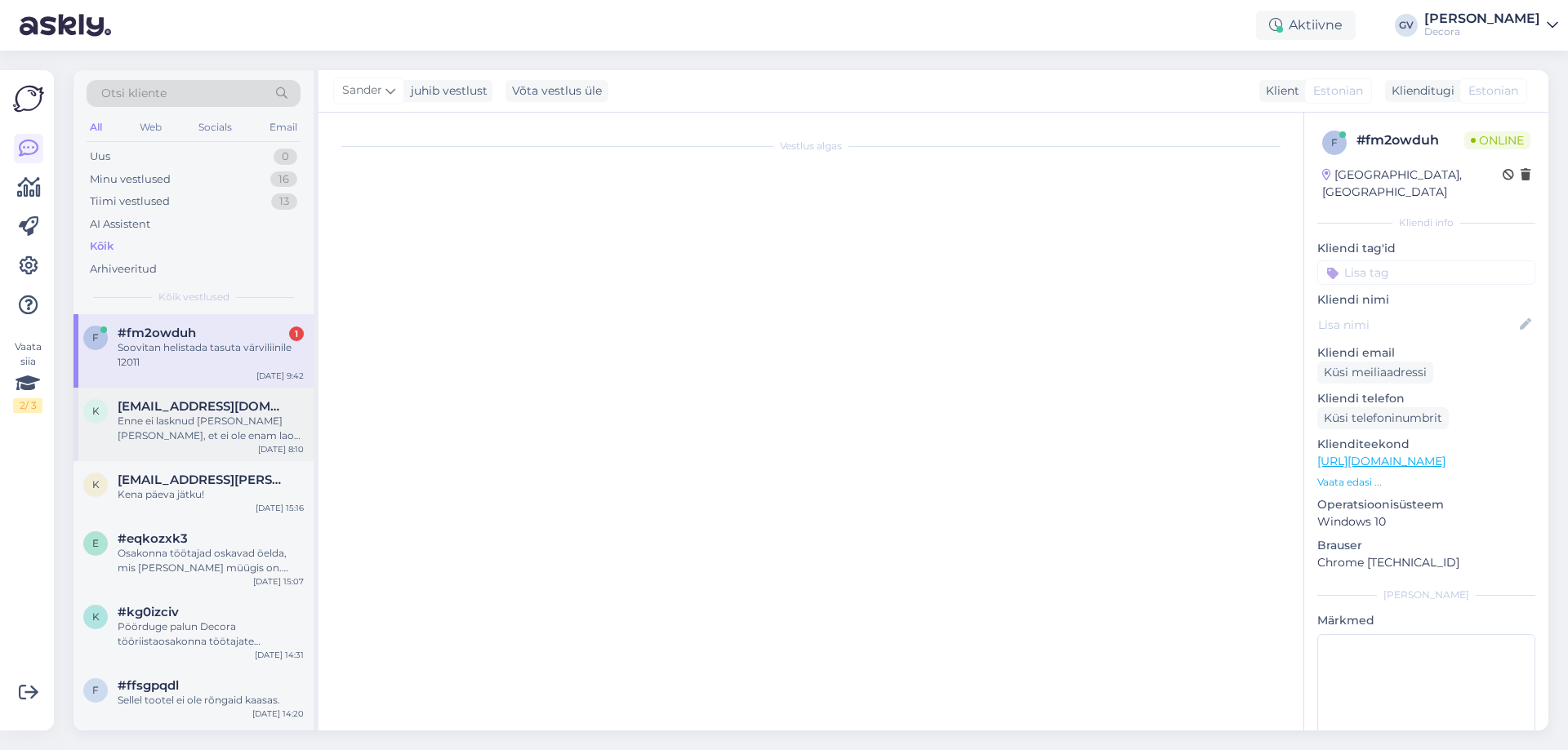
scroll to position [0, 0]
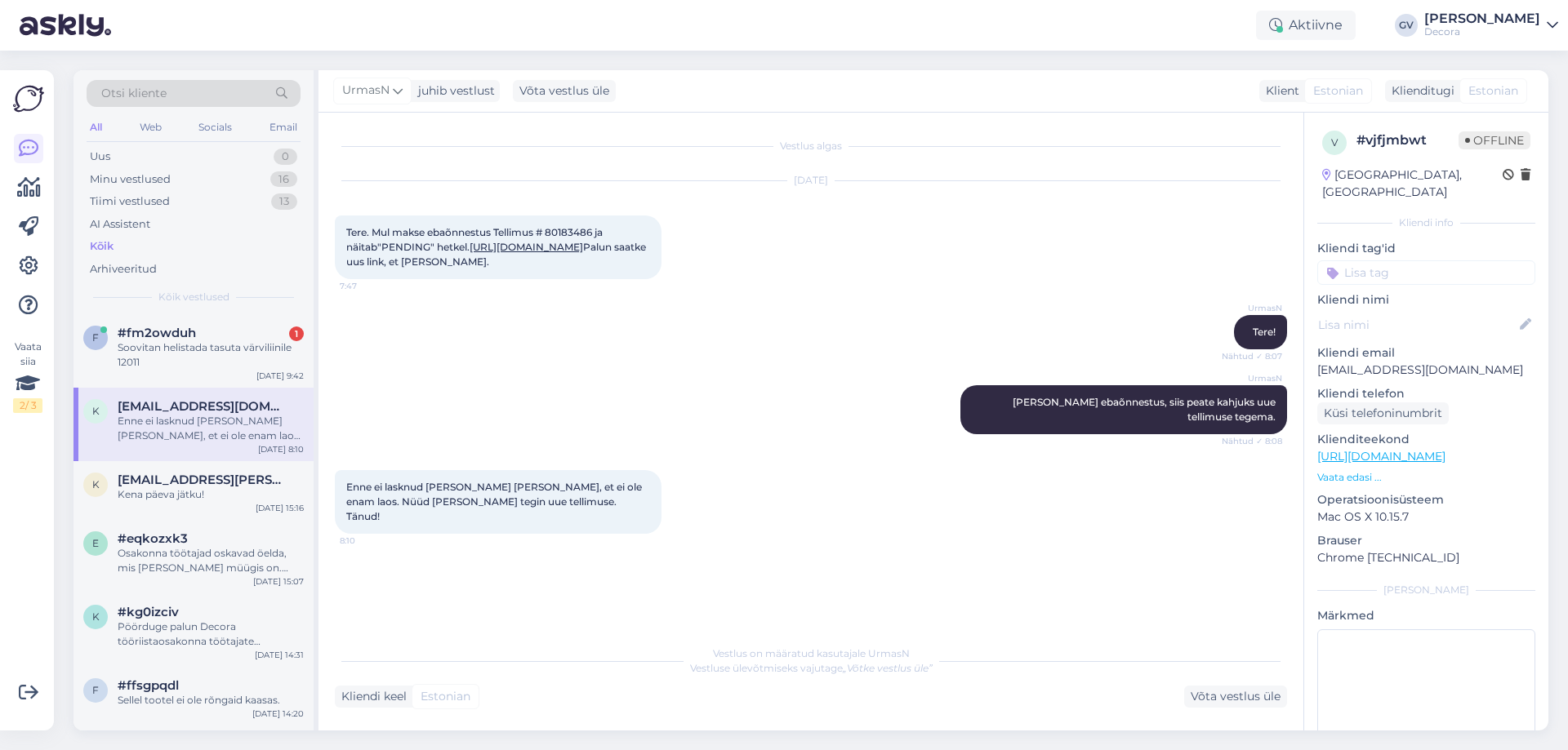
click at [545, 431] on div "UrmasN [PERSON_NAME] ebaõnnestus, siis peate kahjuks uue tellimuse tegema. Näht…" at bounding box center [810, 409] width 952 height 85
